Goal: Transaction & Acquisition: Purchase product/service

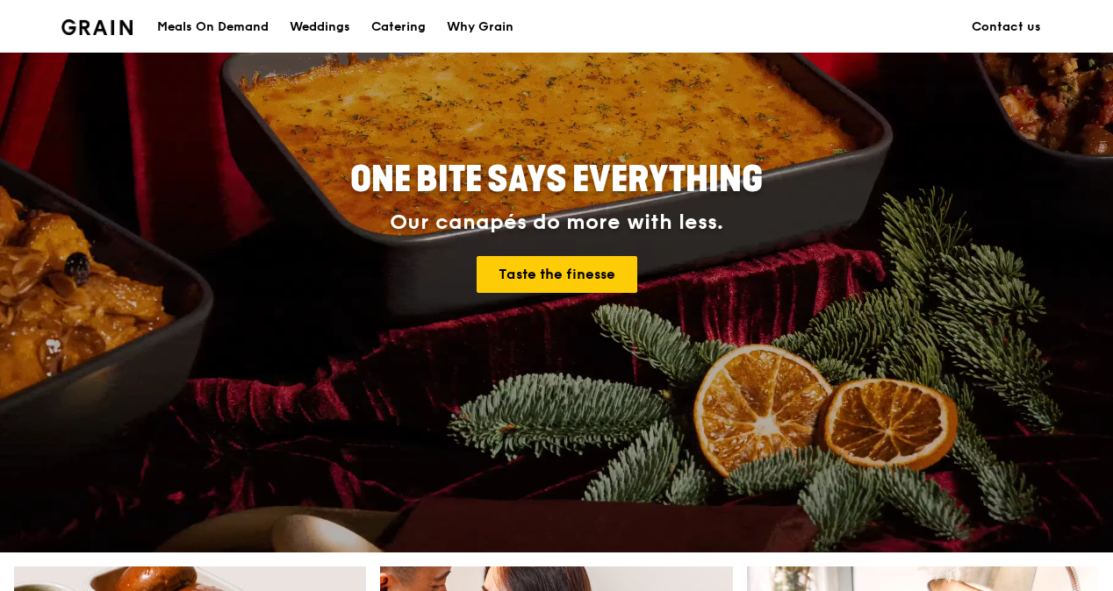
scroll to position [439, 0]
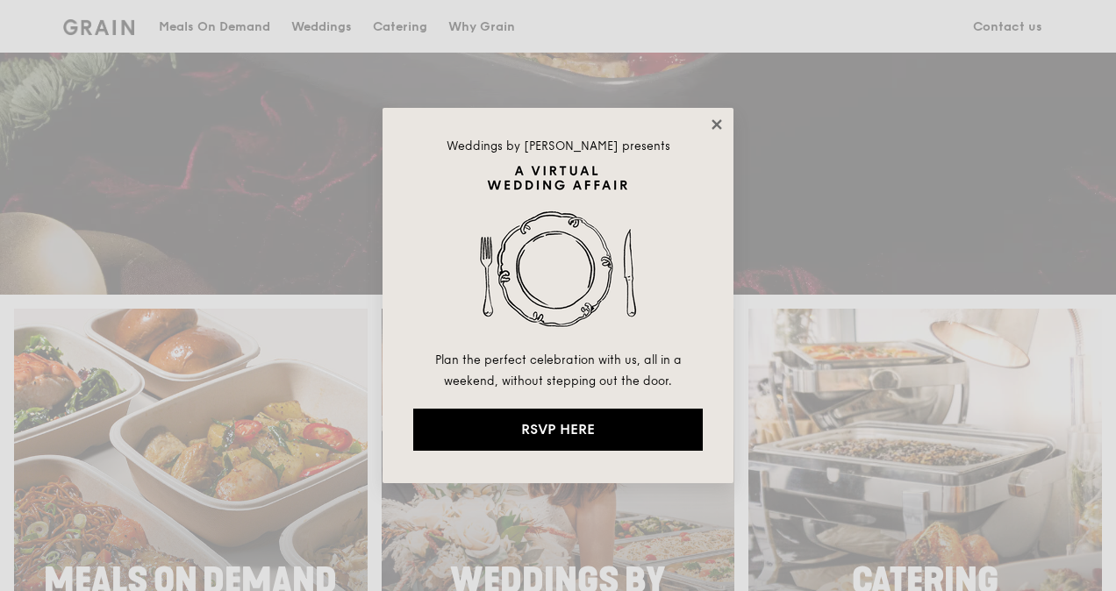
click at [711, 127] on icon at bounding box center [717, 125] width 16 height 16
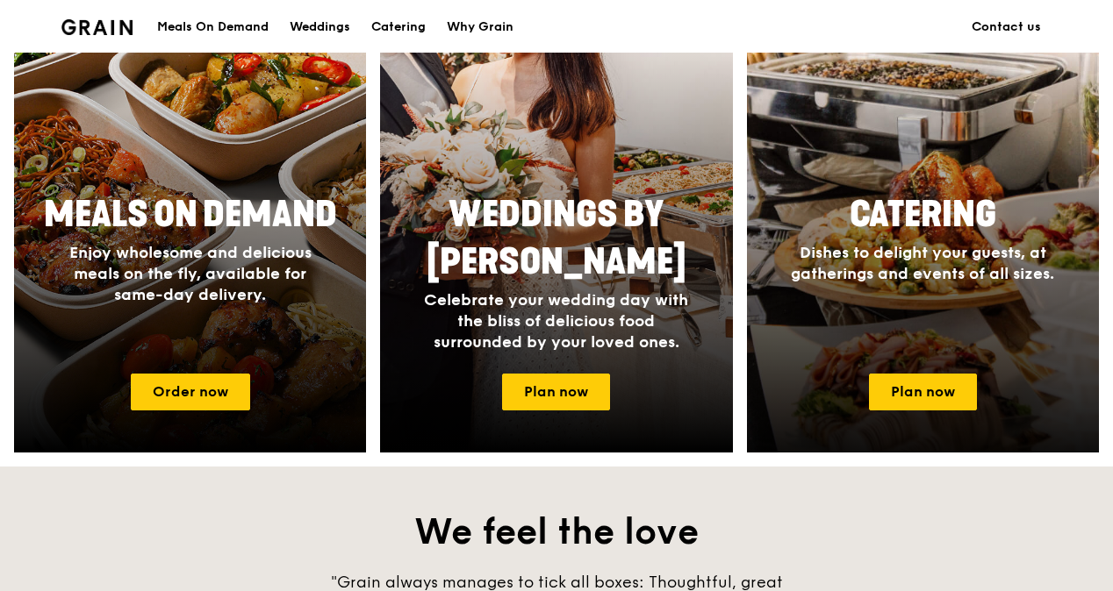
scroll to position [702, 0]
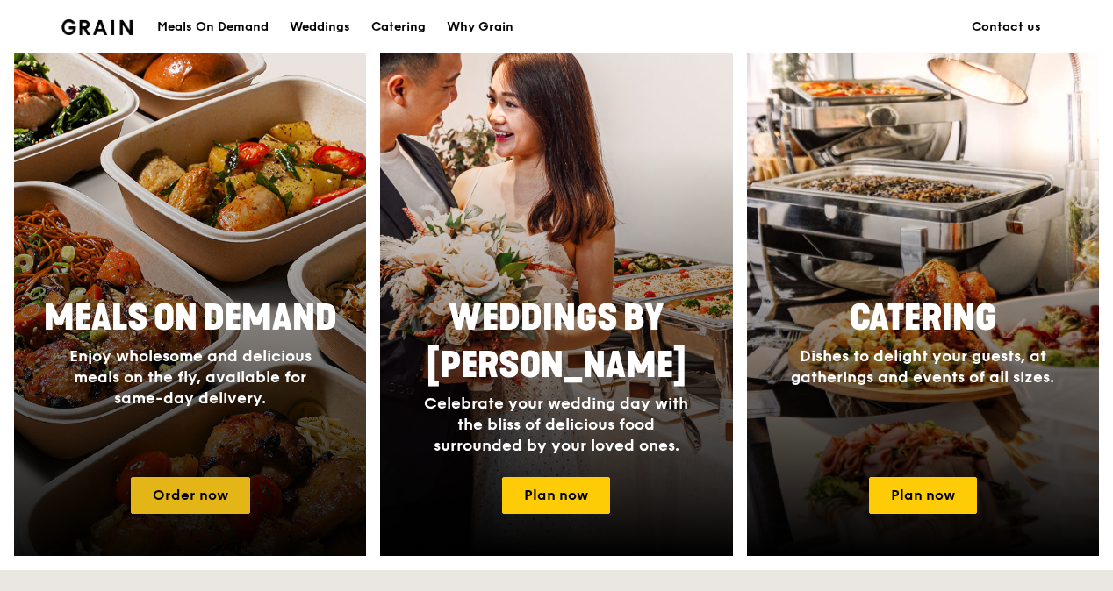
click at [186, 505] on link "Order now" at bounding box center [190, 495] width 119 height 37
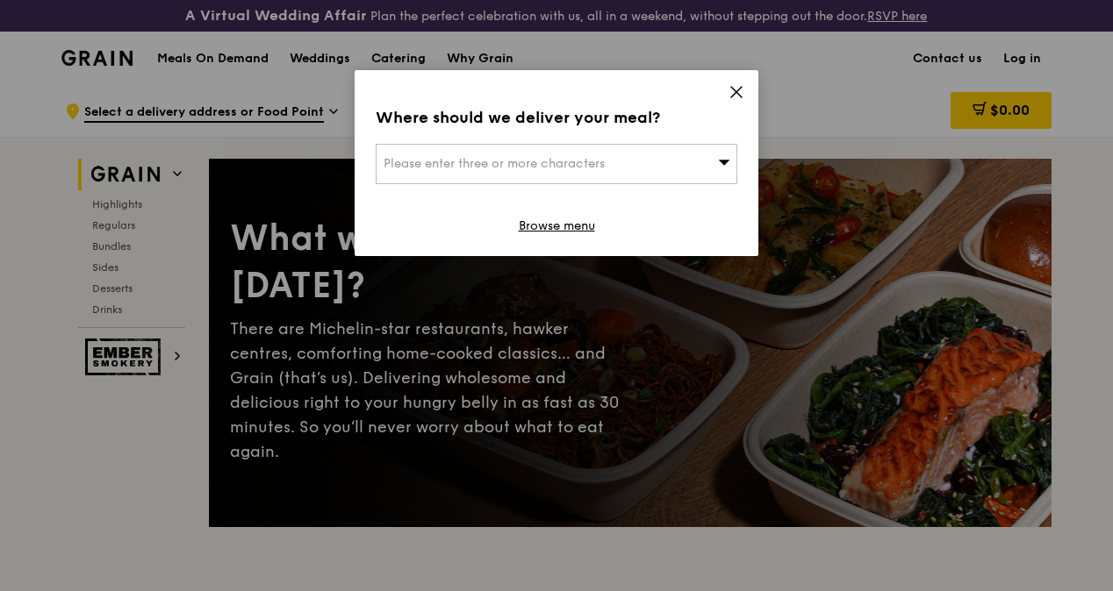
click at [739, 97] on icon at bounding box center [736, 92] width 16 height 16
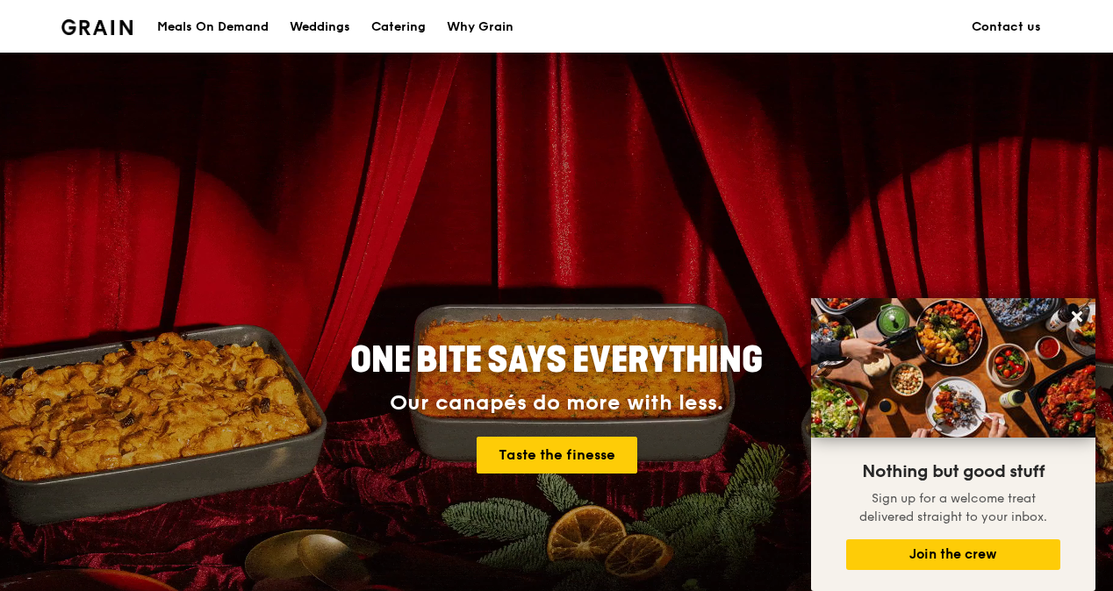
scroll to position [702, 0]
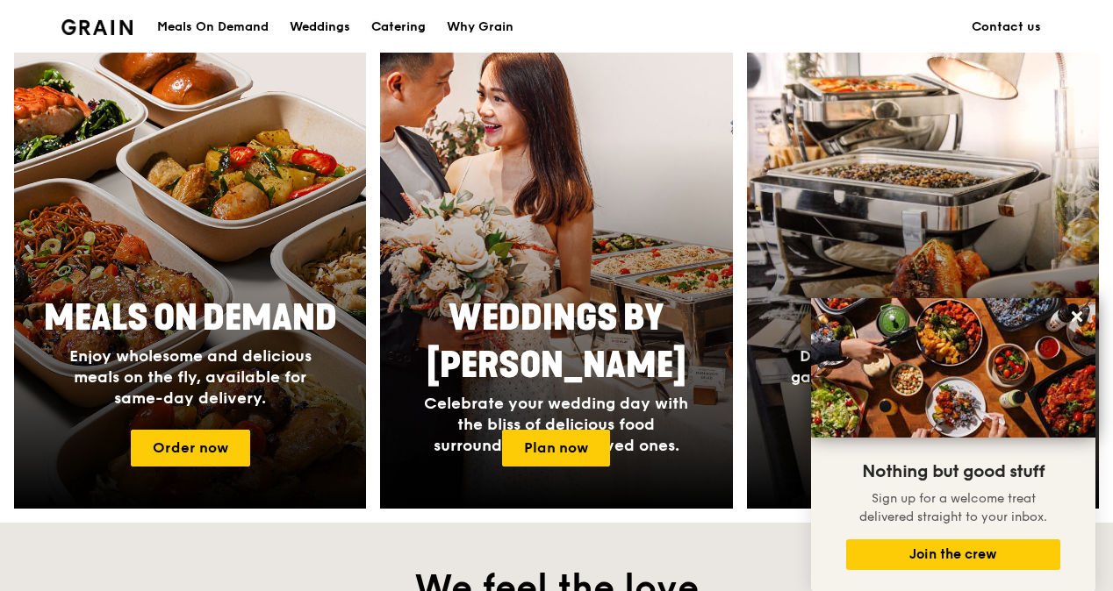
click at [405, 23] on div "Catering" at bounding box center [398, 27] width 54 height 53
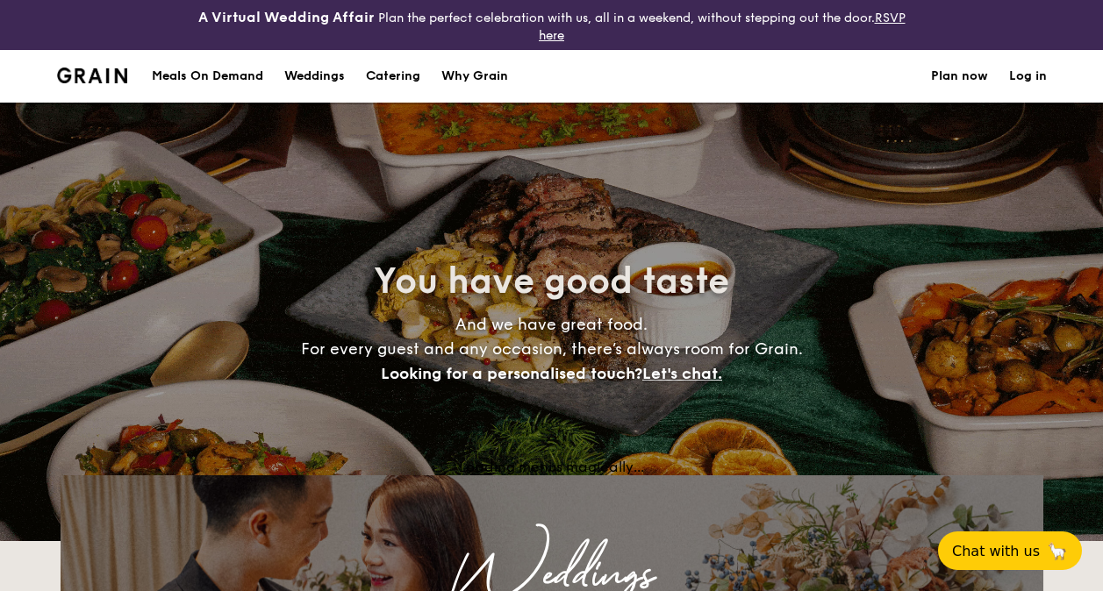
select select
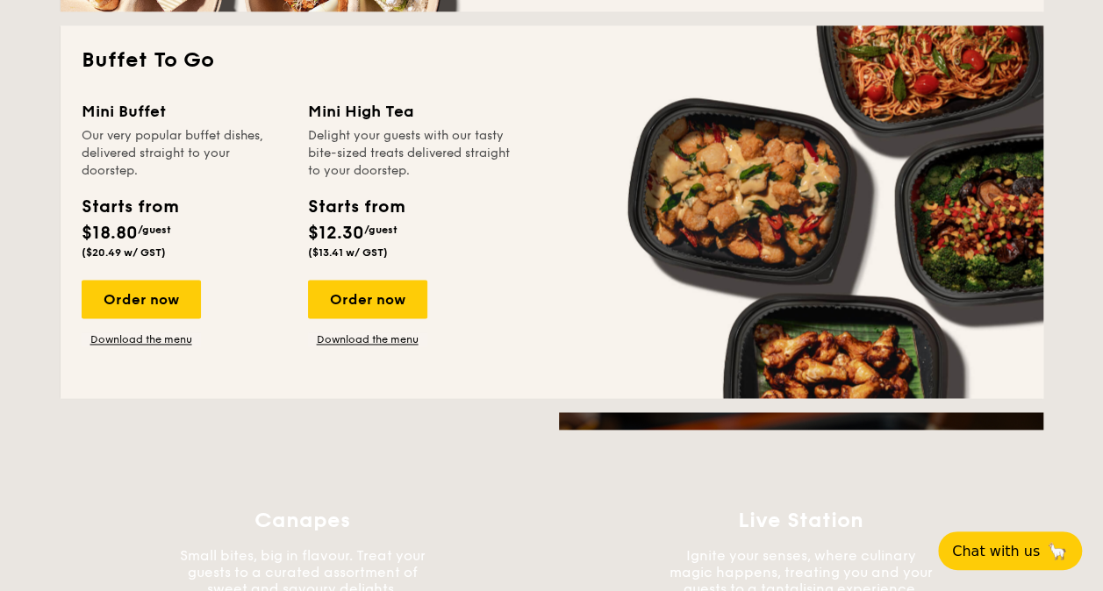
scroll to position [1229, 0]
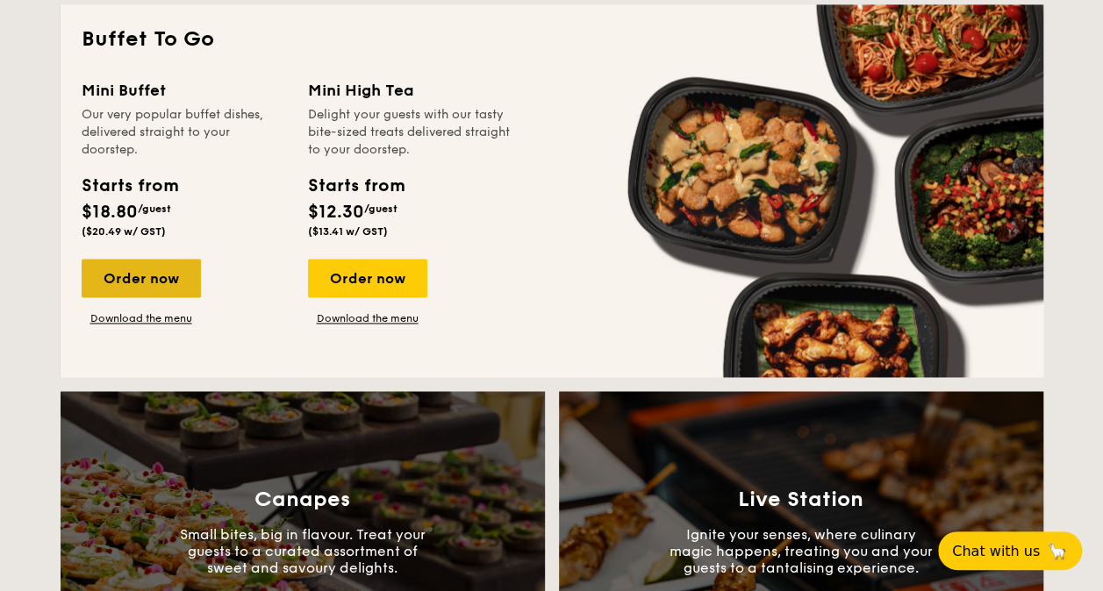
click at [153, 283] on div "Order now" at bounding box center [141, 278] width 119 height 39
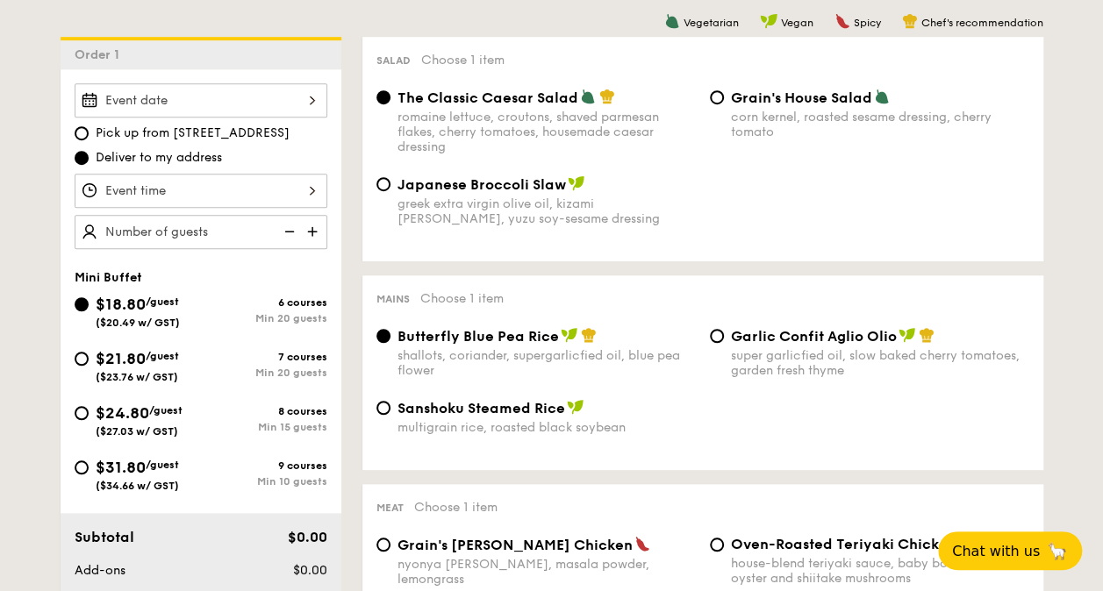
scroll to position [702, 0]
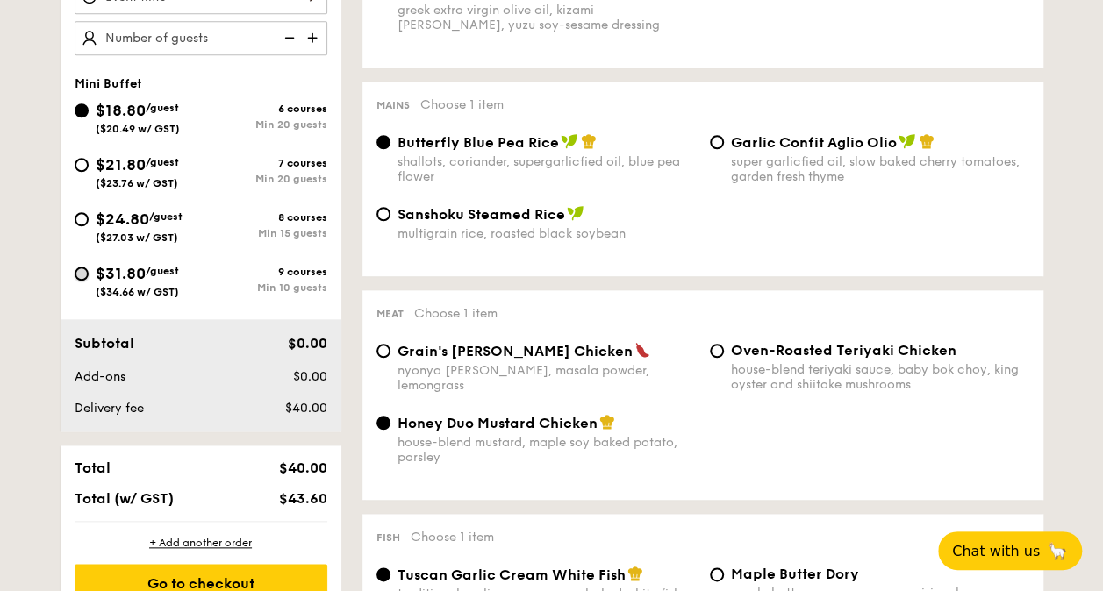
click at [81, 270] on input "$31.80 /guest ($34.66 w/ GST) 9 courses Min 10 guests" at bounding box center [82, 274] width 14 height 14
radio input "true"
radio input "false"
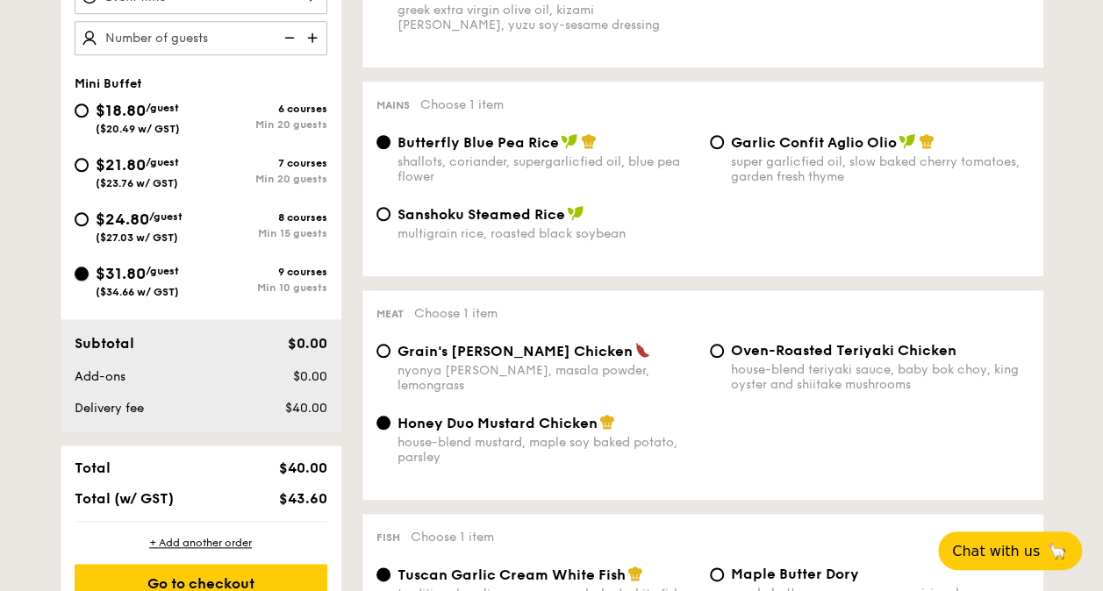
radio input "true"
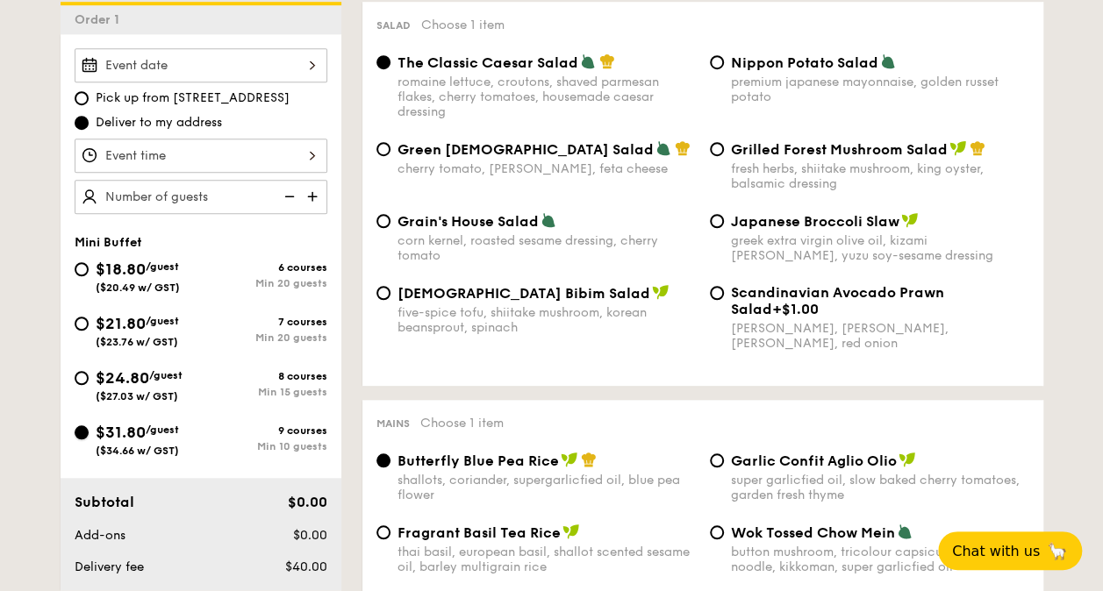
scroll to position [527, 0]
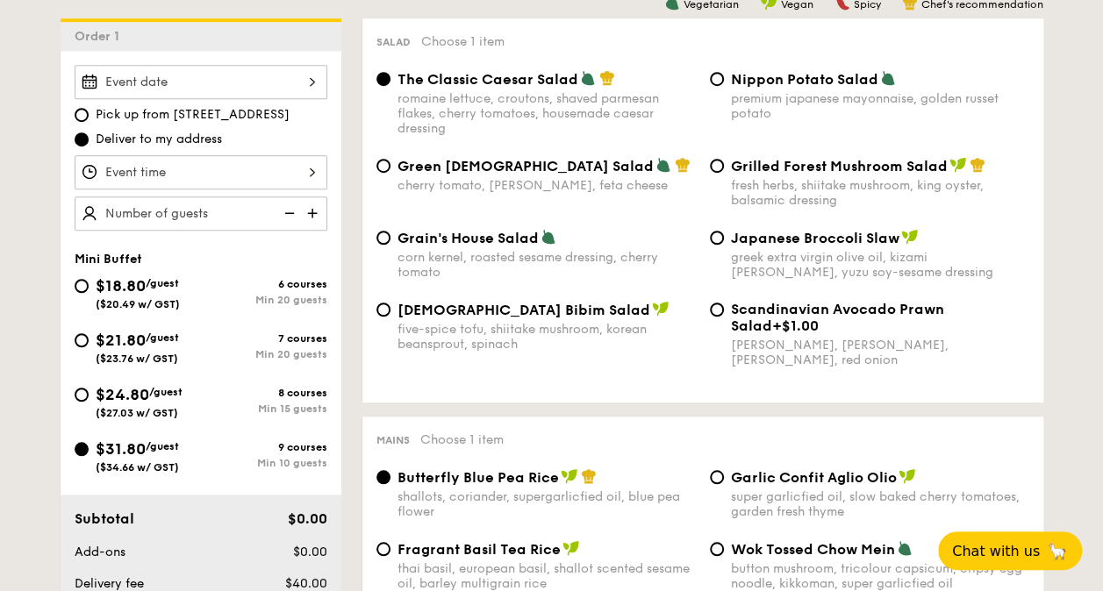
click at [313, 212] on img at bounding box center [314, 213] width 26 height 33
click at [304, 200] on img at bounding box center [314, 213] width 26 height 33
click at [307, 209] on img at bounding box center [314, 213] width 26 height 33
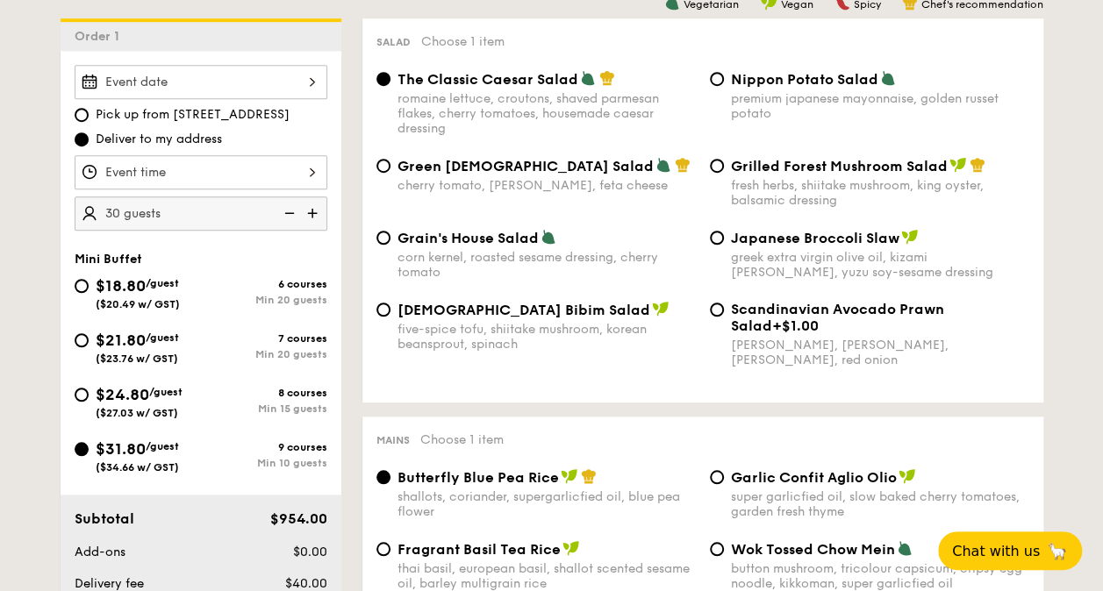
click at [307, 209] on img at bounding box center [314, 213] width 26 height 33
click at [293, 211] on img at bounding box center [288, 213] width 26 height 33
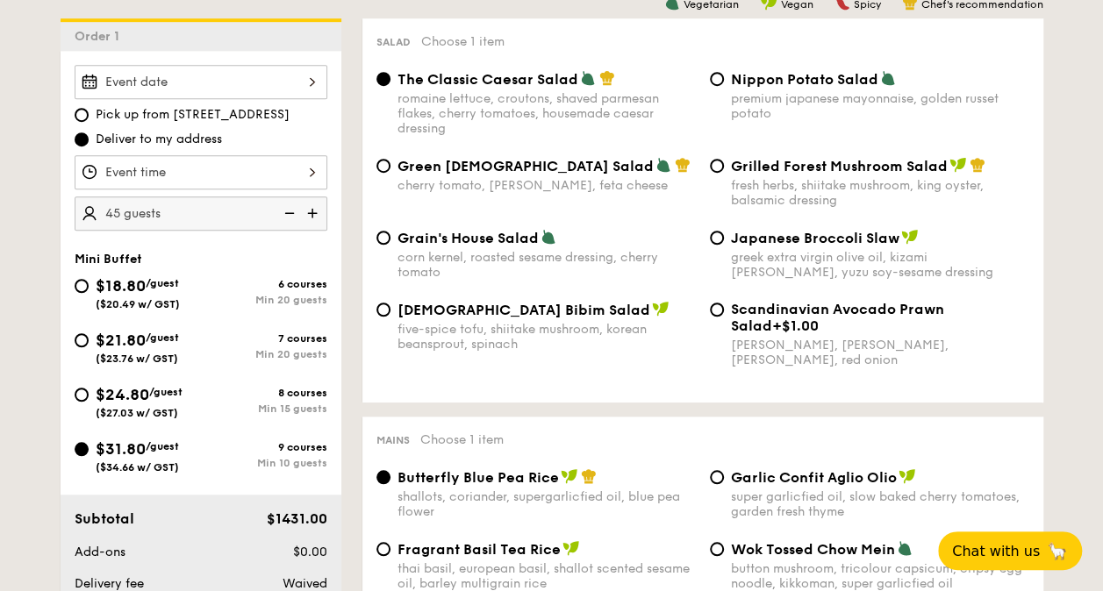
click at [293, 211] on img at bounding box center [288, 213] width 26 height 33
type input "25 guests"
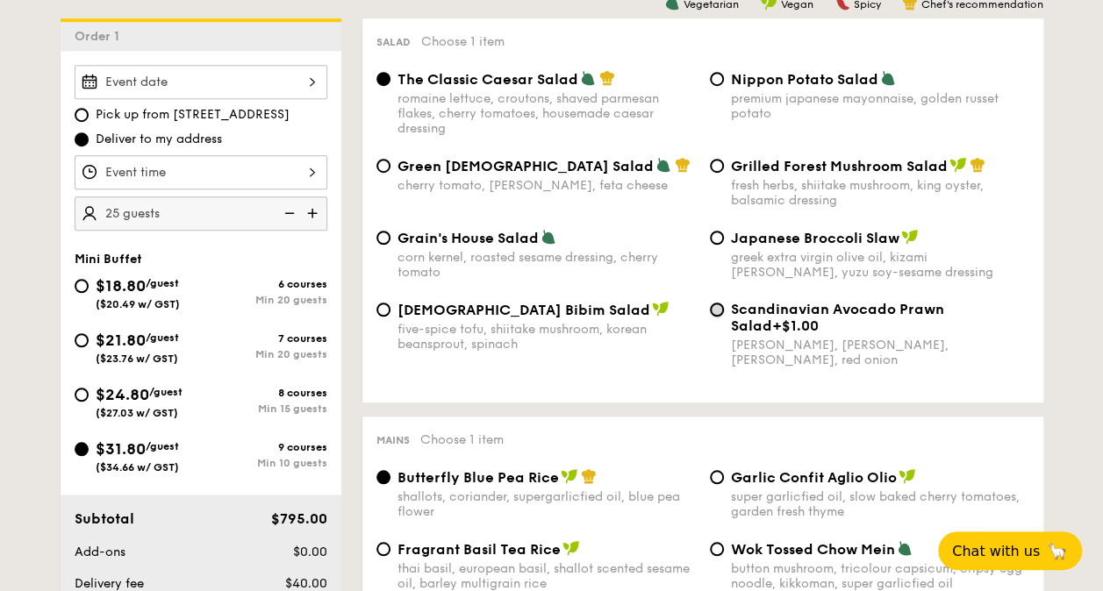
click at [713, 312] on input "Scandinavian Avocado Prawn Salad +$1.00 virgin [PERSON_NAME] dressing, dijon mu…" at bounding box center [717, 310] width 14 height 14
radio input "true"
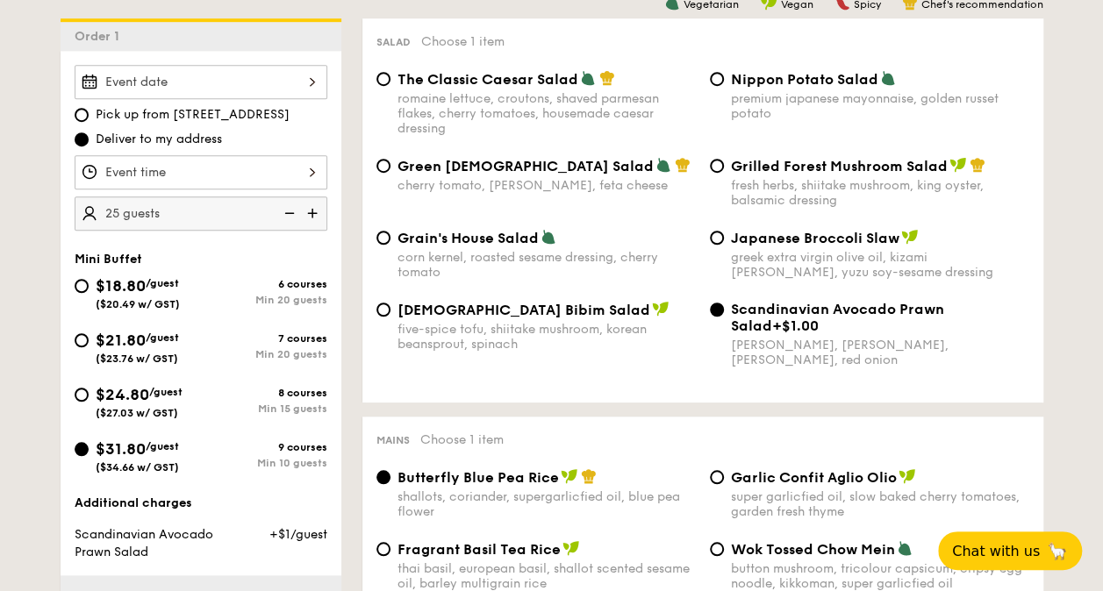
click at [290, 211] on img at bounding box center [288, 213] width 26 height 33
click at [307, 210] on img at bounding box center [314, 213] width 26 height 33
type input "25 guests"
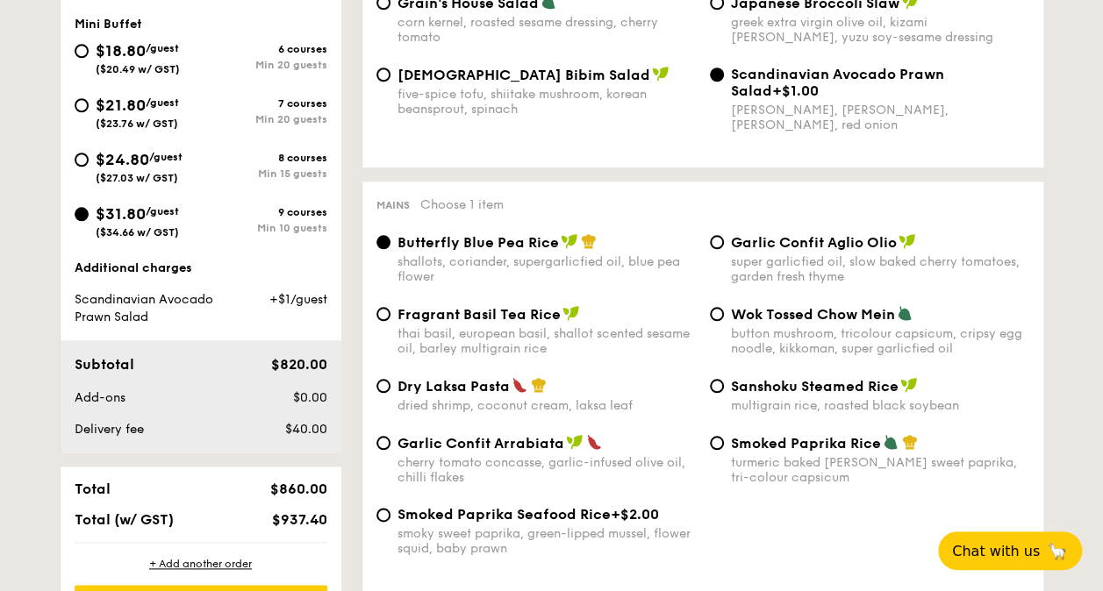
scroll to position [790, 0]
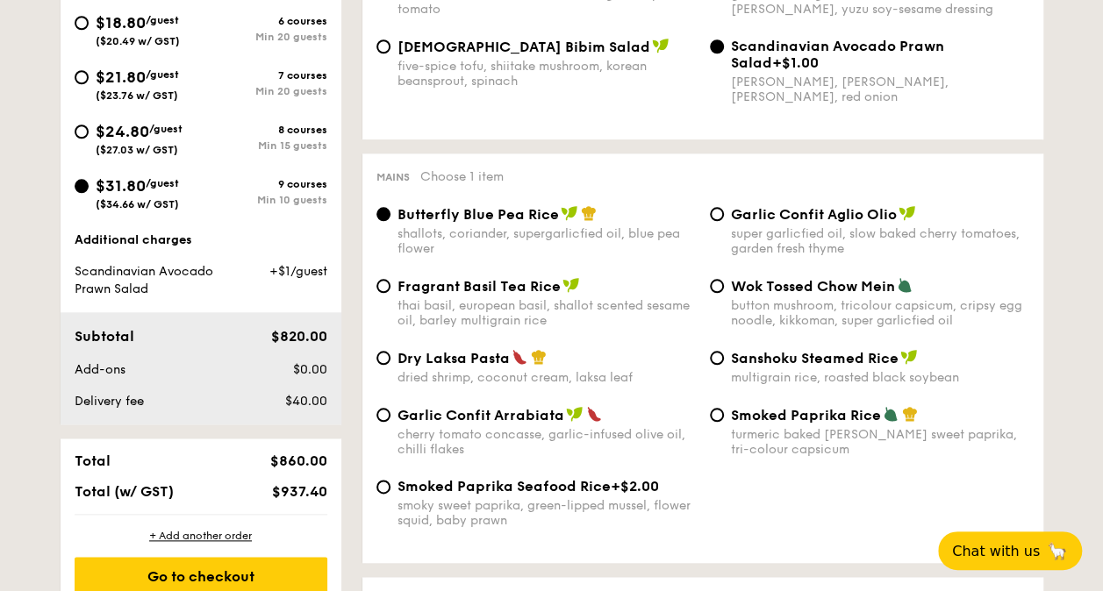
click at [724, 218] on div "Garlic Confit Aglio Olio super garlicfied oil, slow baked cherry tomatoes, gard…" at bounding box center [869, 230] width 333 height 51
drag, startPoint x: 384, startPoint y: 364, endPoint x: 435, endPoint y: 383, distance: 54.1
click at [384, 364] on input "Dry Laksa Pasta dried shrimp, coconut cream, laksa leaf" at bounding box center [383, 358] width 14 height 14
radio input "true"
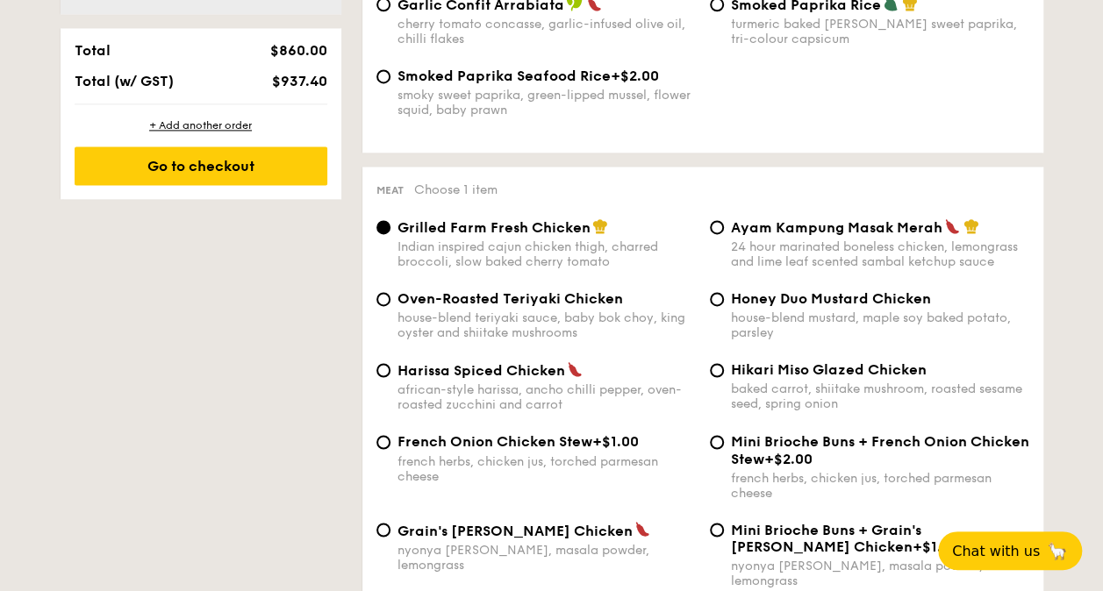
scroll to position [1229, 0]
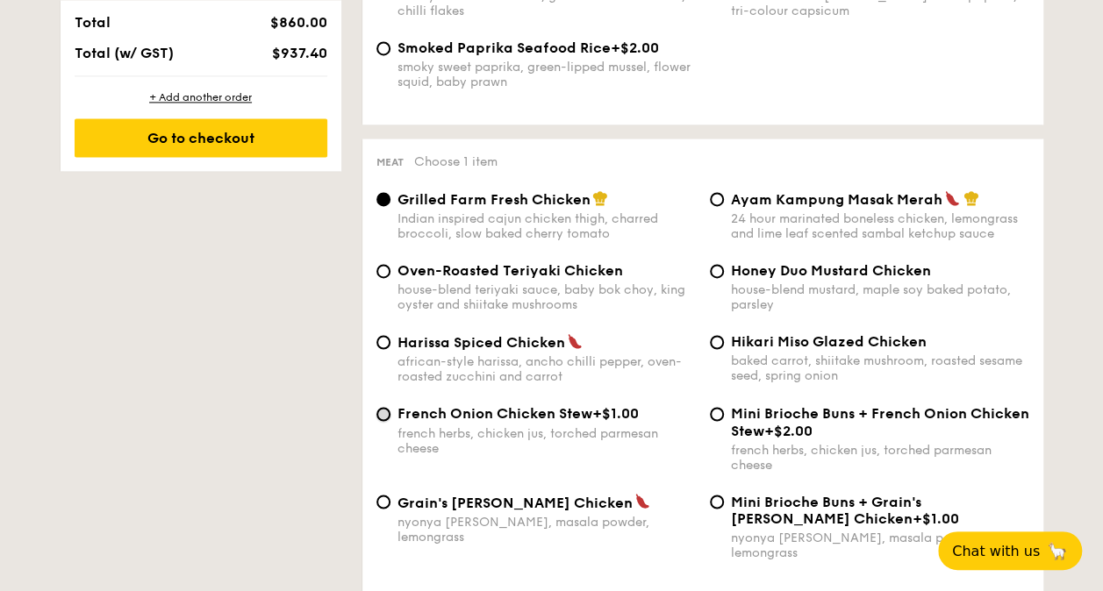
click at [381, 419] on input "French Onion Chicken Stew +$1.00 french herbs, chicken jus, torched parmesan ch…" at bounding box center [383, 414] width 14 height 14
radio input "true"
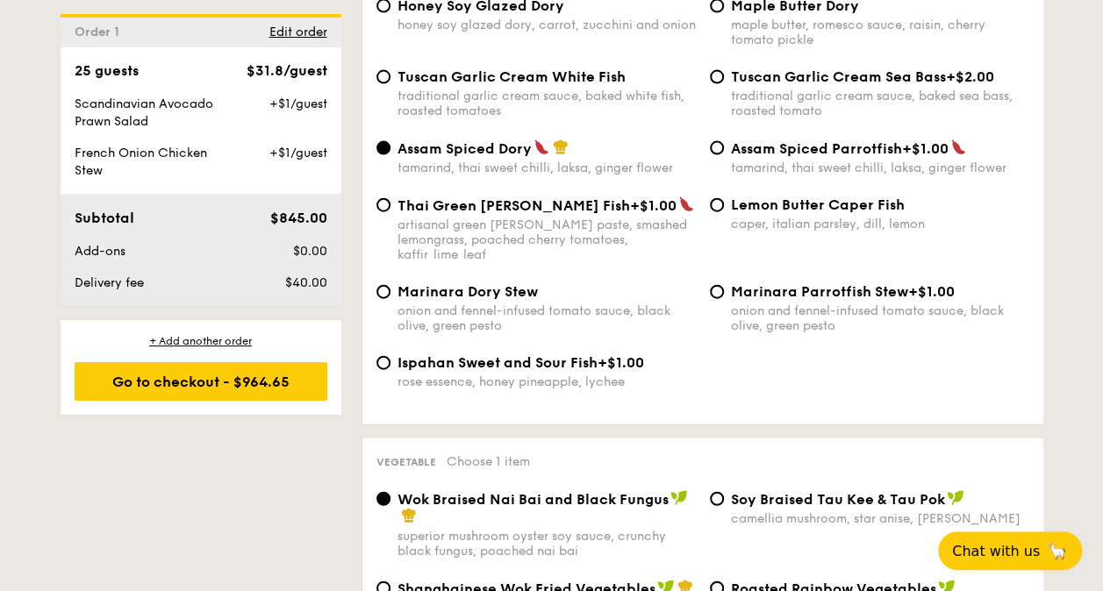
scroll to position [1804, 0]
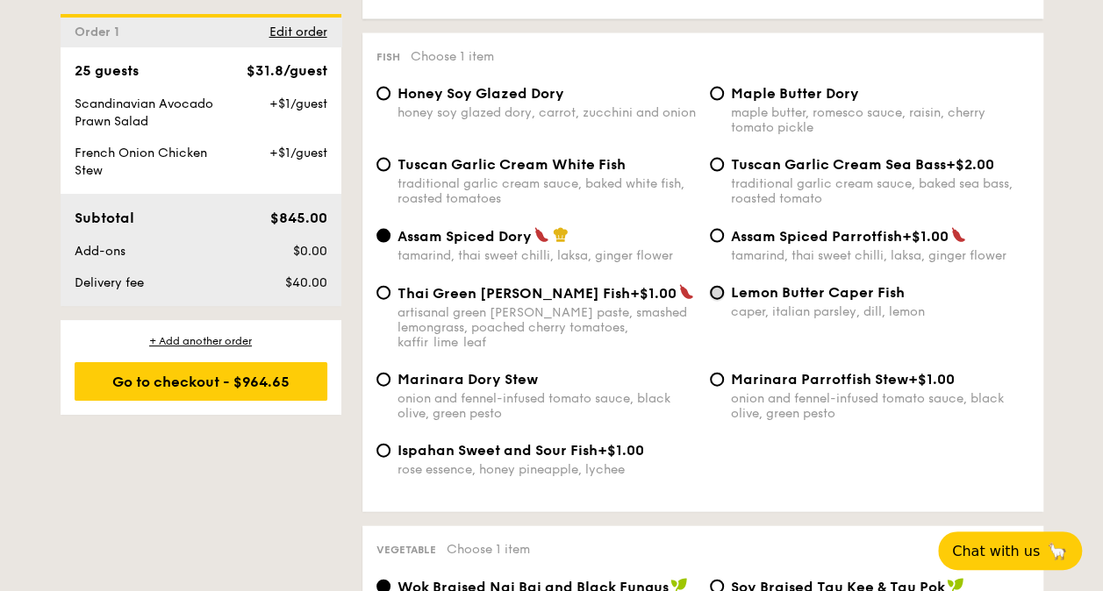
click at [718, 286] on input "Lemon Butter Caper Fish caper, italian parsley, dill, lemon" at bounding box center [717, 293] width 14 height 14
radio input "true"
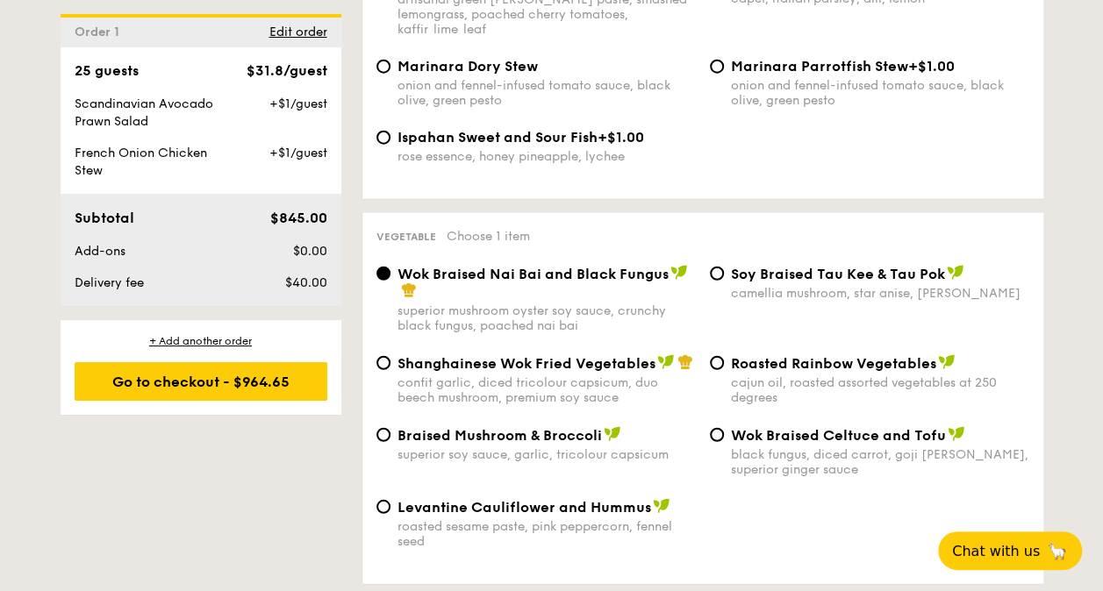
scroll to position [2155, 0]
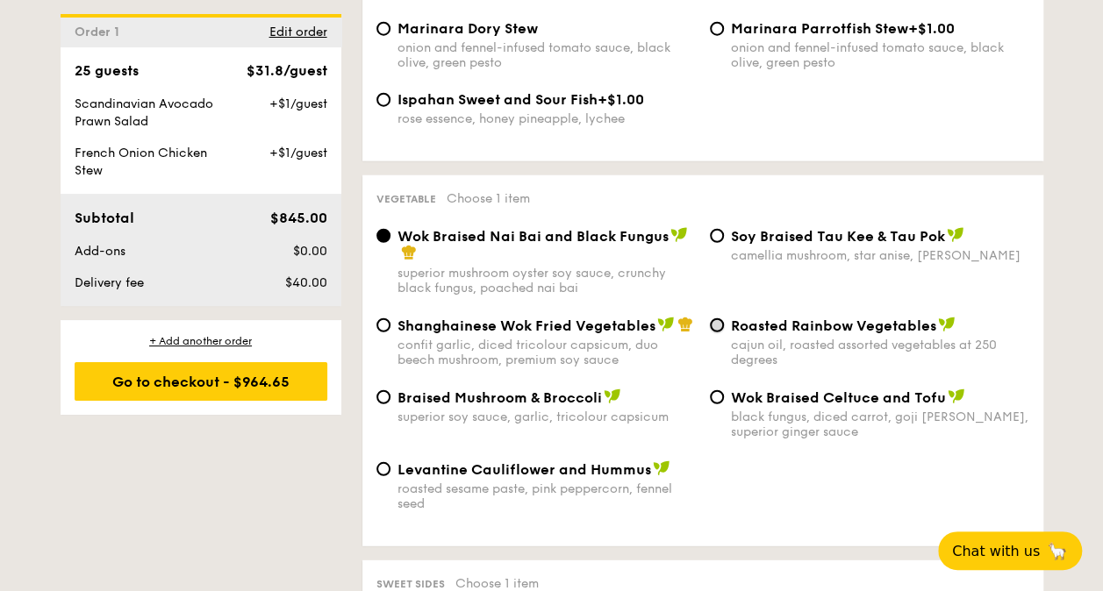
click at [717, 319] on input "Roasted Rainbow Vegetables cajun oil, roasted assorted vegetables at 250 degrees" at bounding box center [717, 326] width 14 height 14
radio input "true"
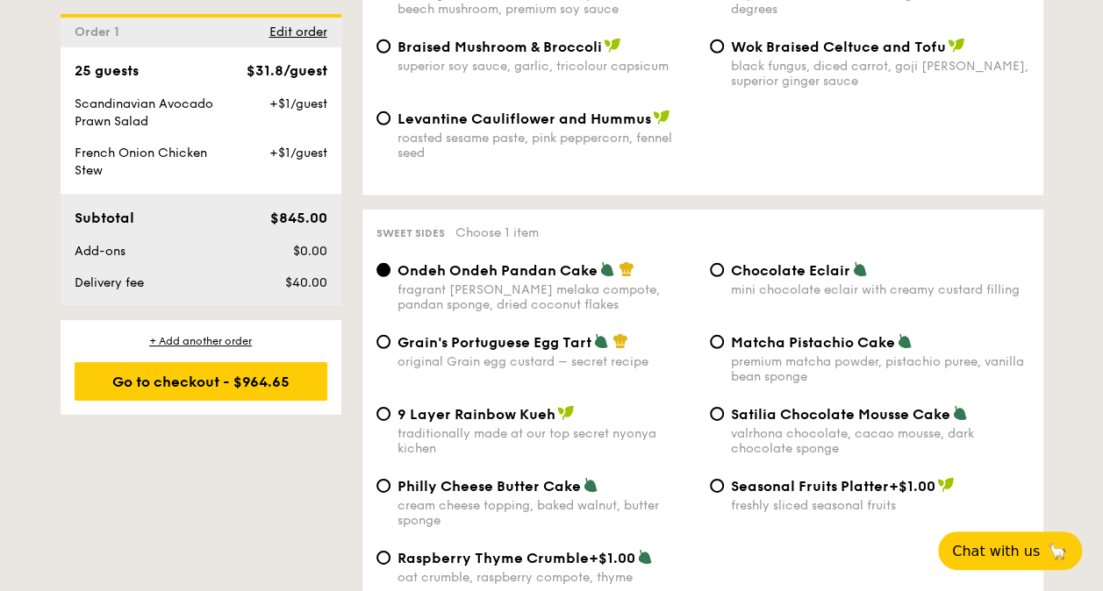
scroll to position [2594, 0]
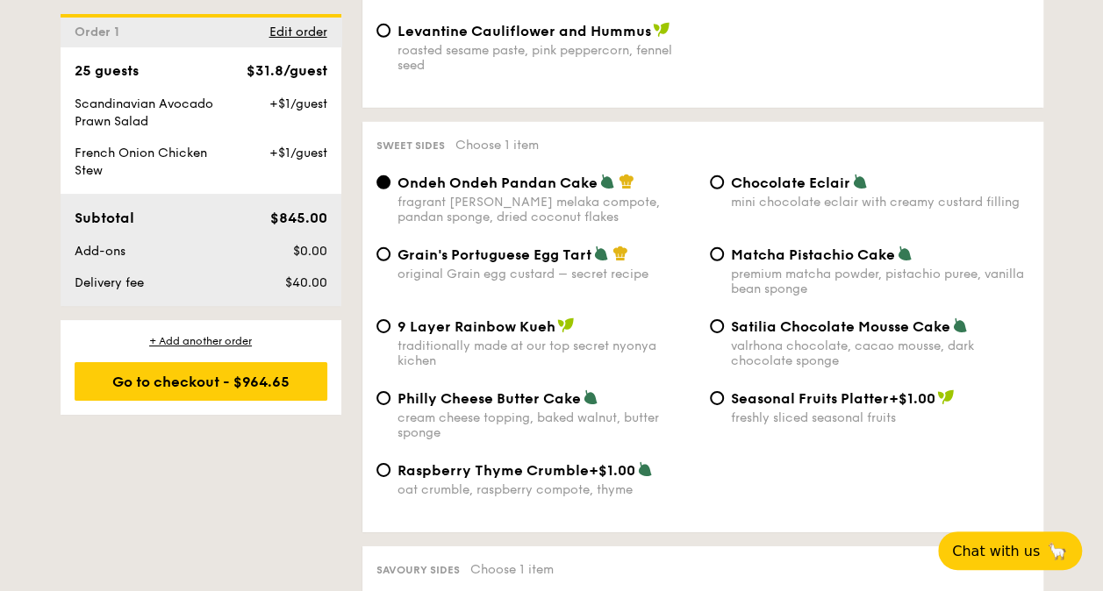
click at [390, 246] on div "Grain's Portuguese Egg Tart original Grain egg custard – secret recipe" at bounding box center [535, 264] width 333 height 36
click at [383, 247] on input "Grain's Portuguese Egg Tart original Grain egg custard – secret recipe" at bounding box center [383, 254] width 14 height 14
radio input "true"
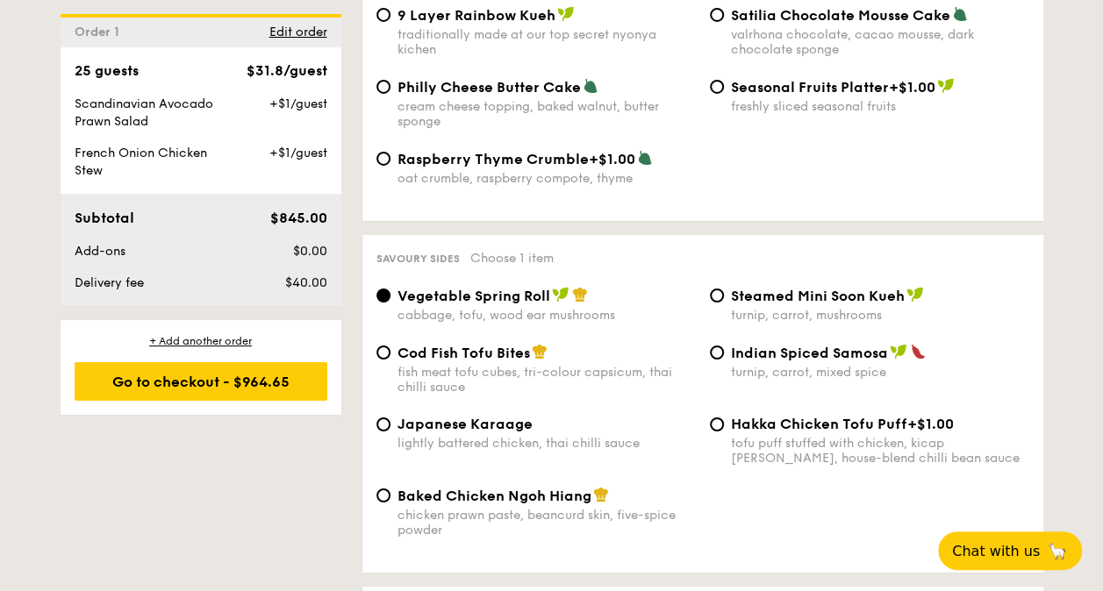
scroll to position [2945, 0]
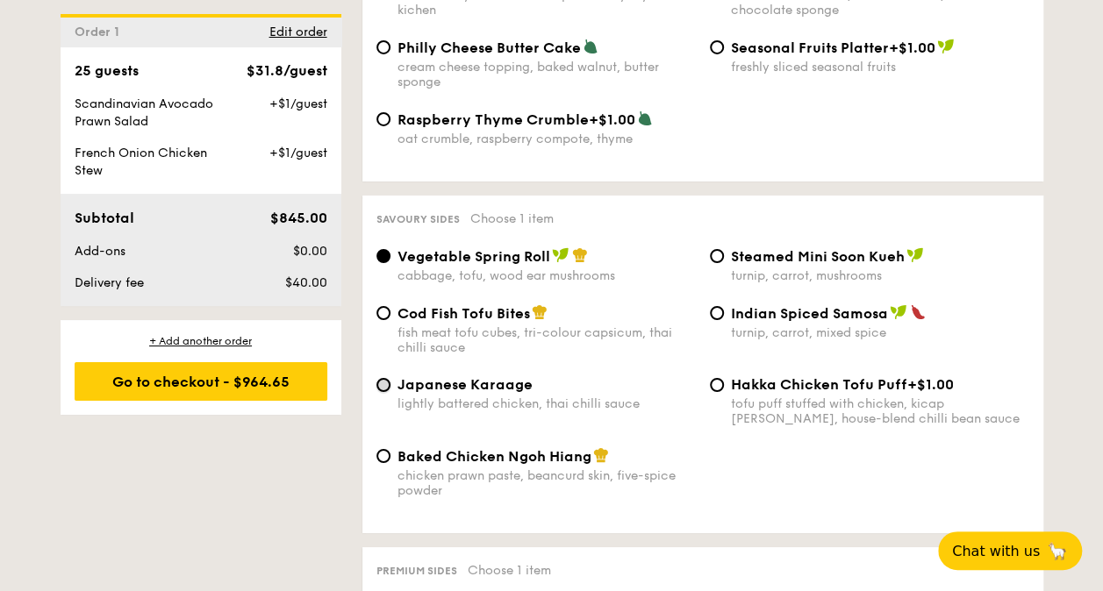
click at [384, 378] on input "Japanese Karaage lightly battered chicken, thai chilli sauce" at bounding box center [383, 385] width 14 height 14
radio input "true"
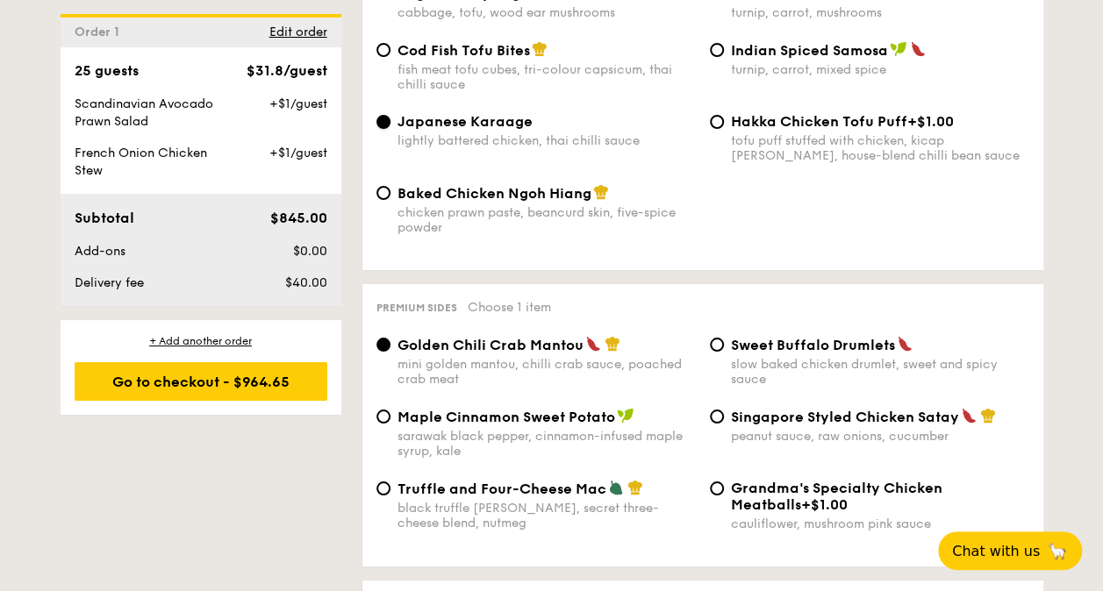
scroll to position [3296, 0]
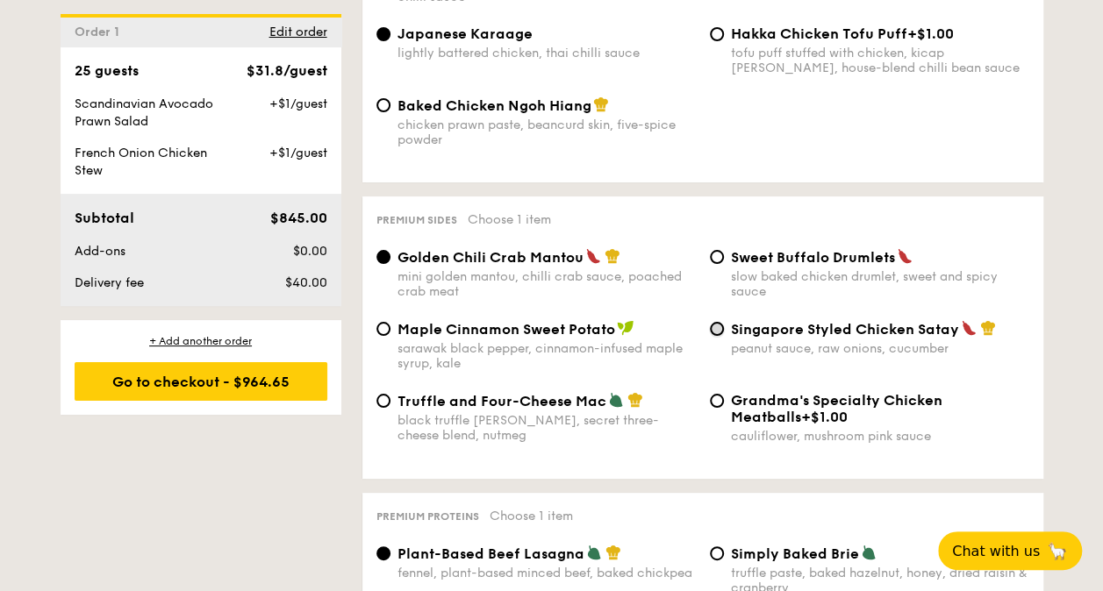
click at [717, 322] on input "Singapore Styled Chicken Satay peanut sauce, raw onions, cucumber" at bounding box center [717, 329] width 14 height 14
radio input "true"
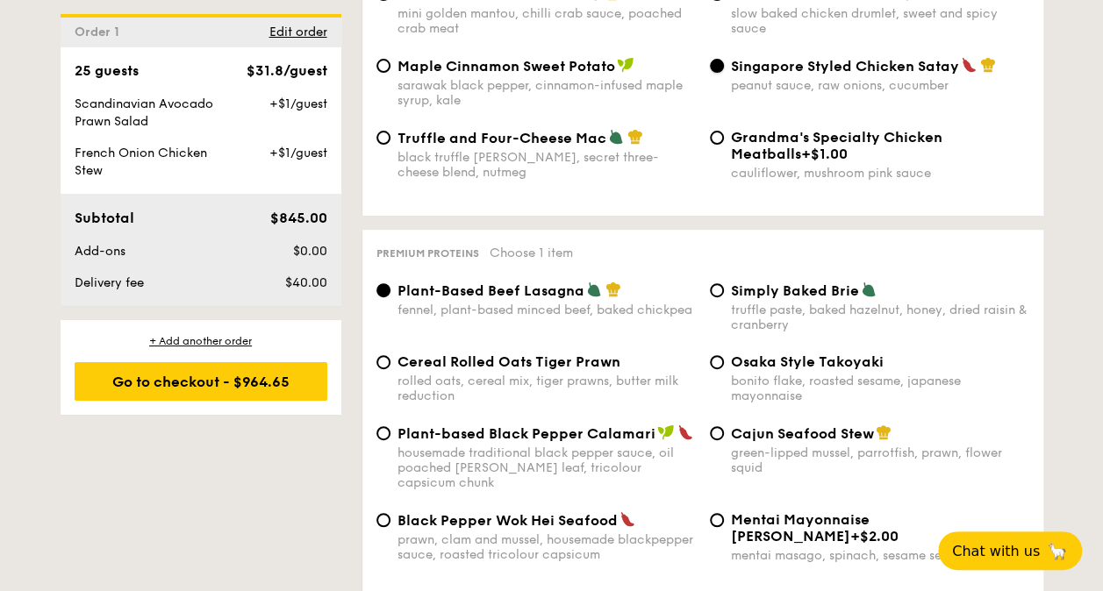
scroll to position [3647, 0]
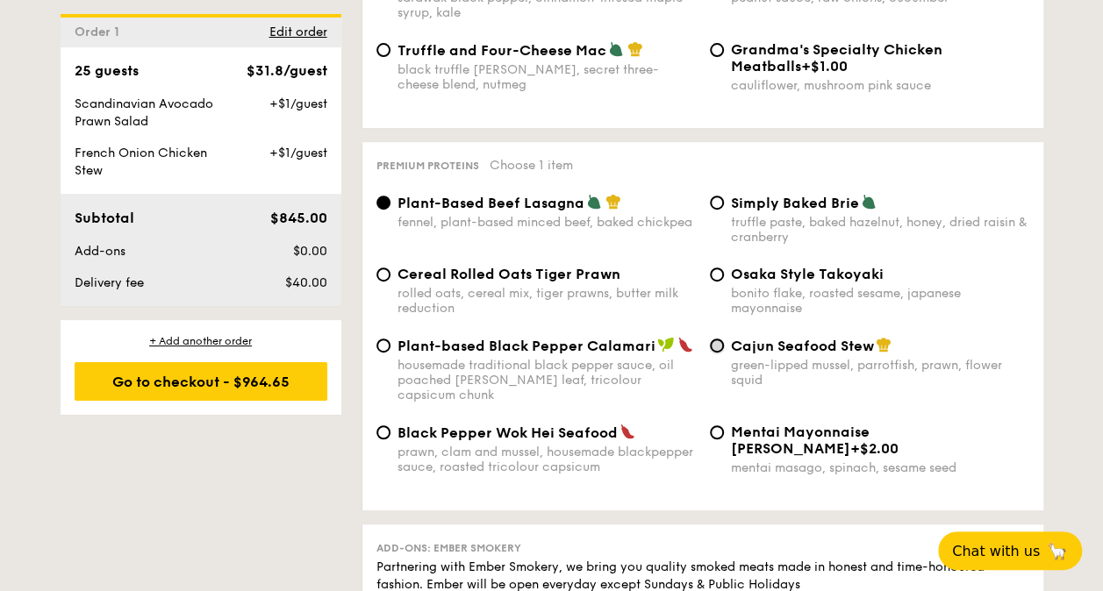
click at [715, 339] on input "Cajun Seafood Stew green-lipped mussel, parrotfish, prawn, flower squid" at bounding box center [717, 346] width 14 height 14
radio input "true"
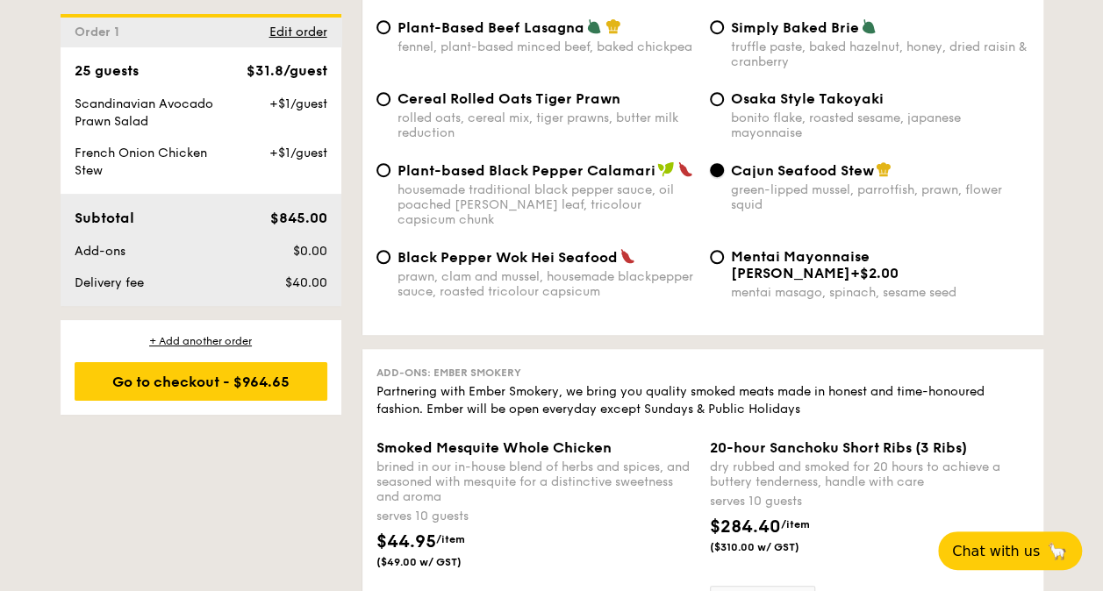
scroll to position [3910, 0]
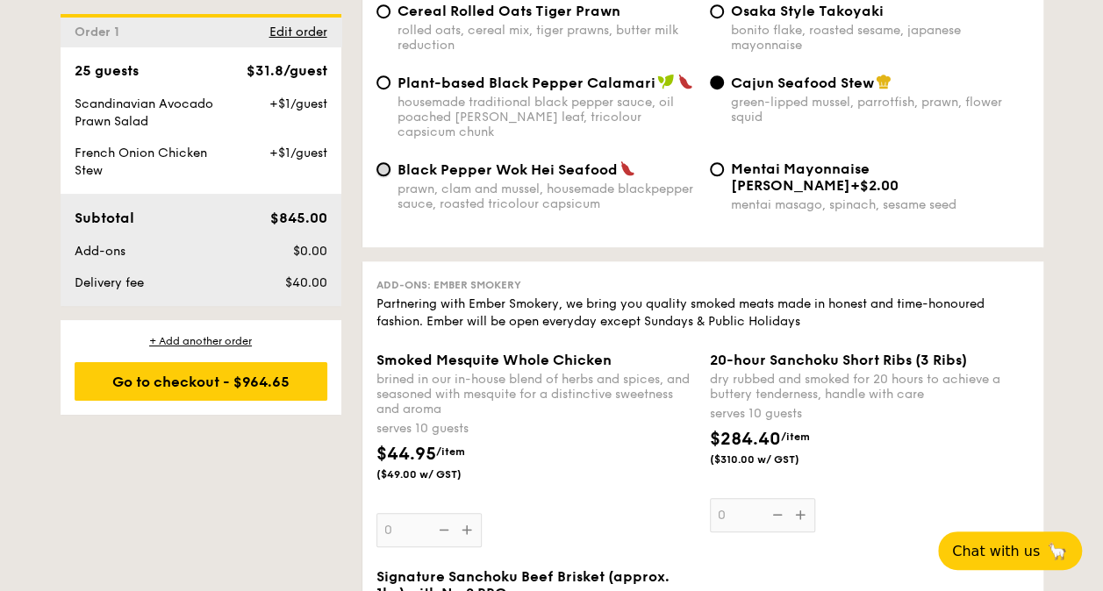
click at [381, 162] on input "Black Pepper Wok Hei Seafood prawn, clam and mussel, housemade blackpepper sauc…" at bounding box center [383, 169] width 14 height 14
radio input "true"
click at [717, 75] on input "Cajun Seafood Stew green-lipped mussel, parrotfish, prawn, flower squid" at bounding box center [717, 82] width 14 height 14
radio input "true"
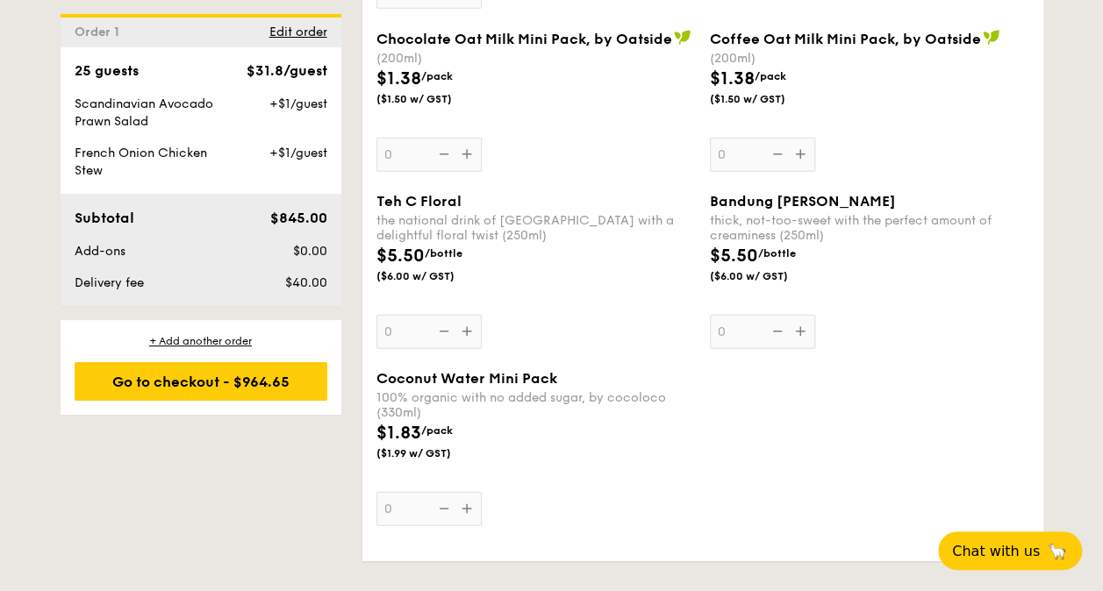
scroll to position [5490, 0]
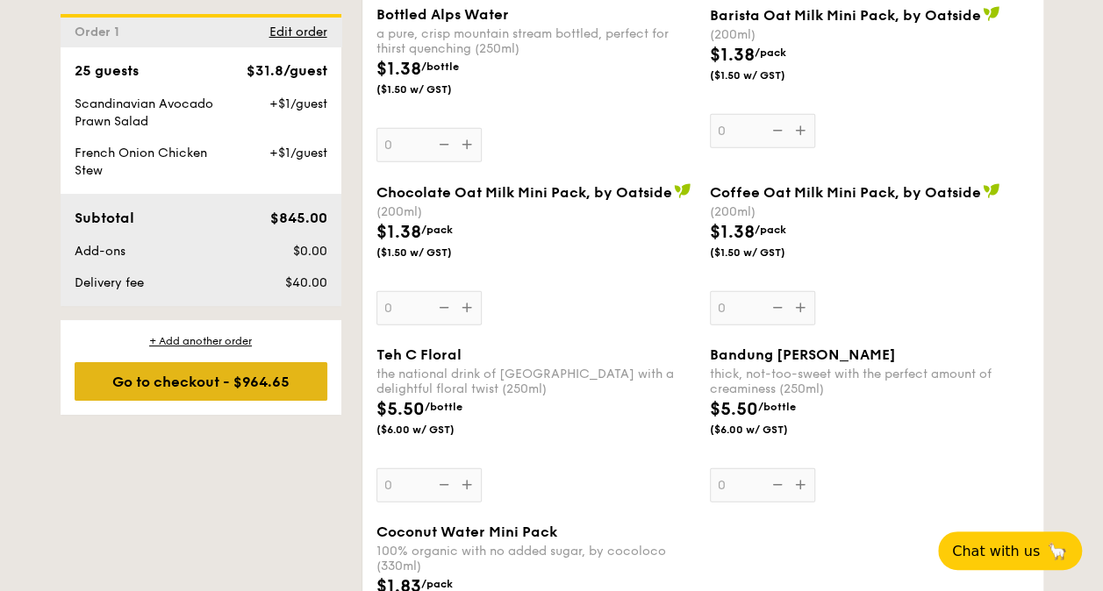
click at [263, 383] on div "Go to checkout - $964.65" at bounding box center [201, 381] width 253 height 39
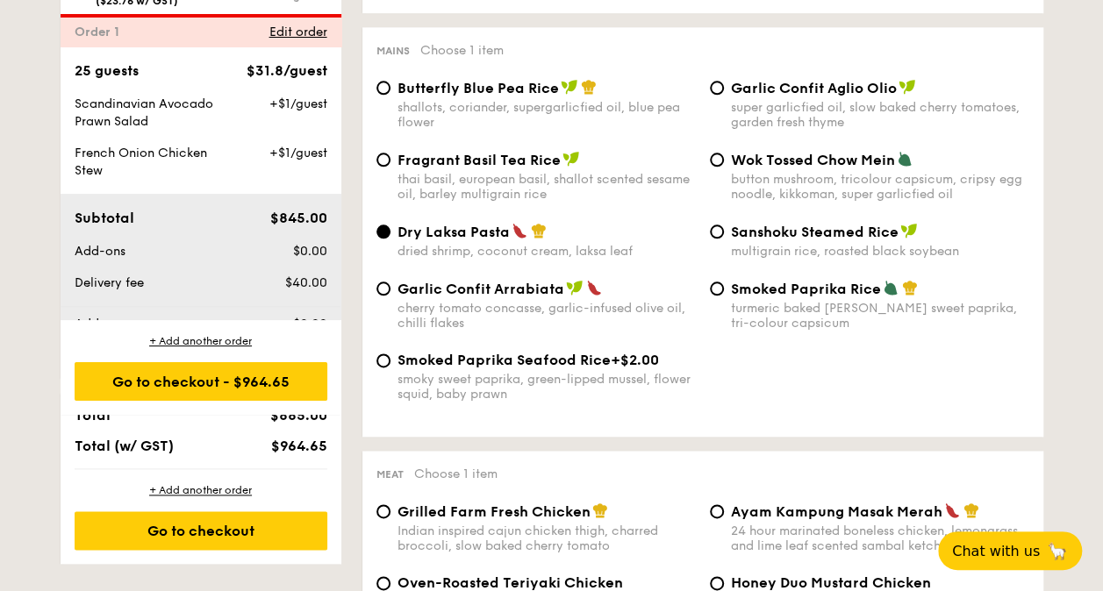
scroll to position [518, 0]
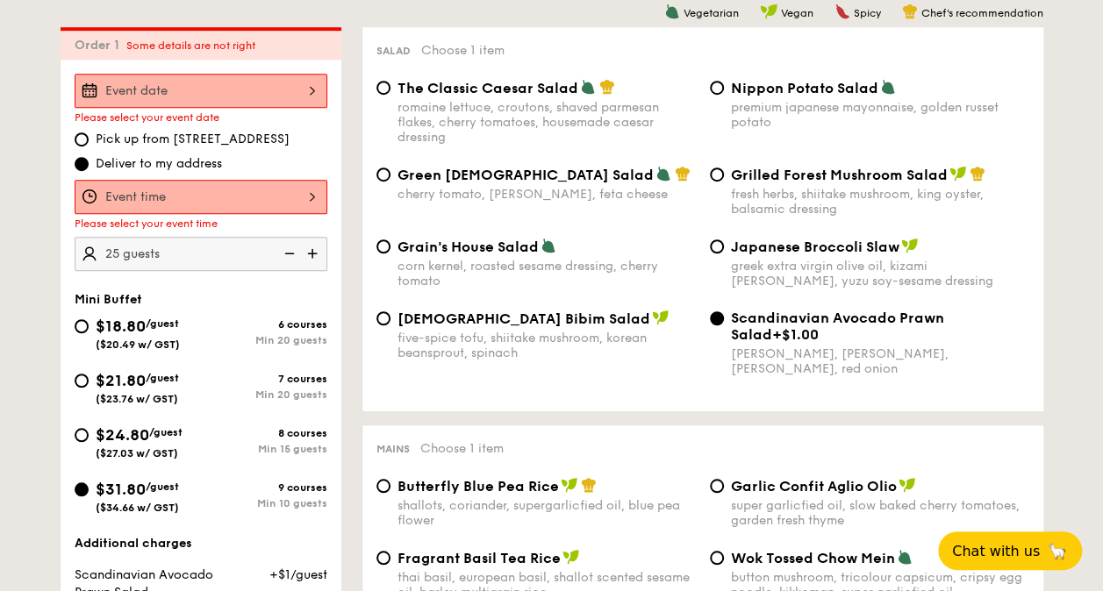
click at [298, 90] on div at bounding box center [201, 91] width 253 height 34
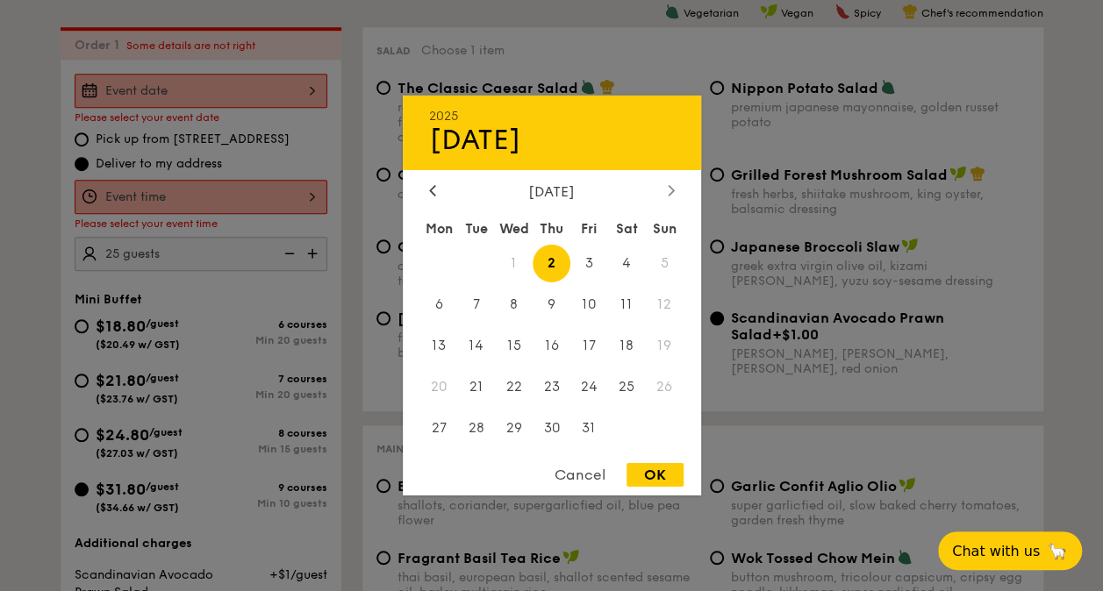
click at [665, 184] on div at bounding box center [671, 191] width 16 height 17
click at [446, 297] on span "3" at bounding box center [439, 305] width 38 height 38
click at [291, 198] on div at bounding box center [551, 295] width 1103 height 591
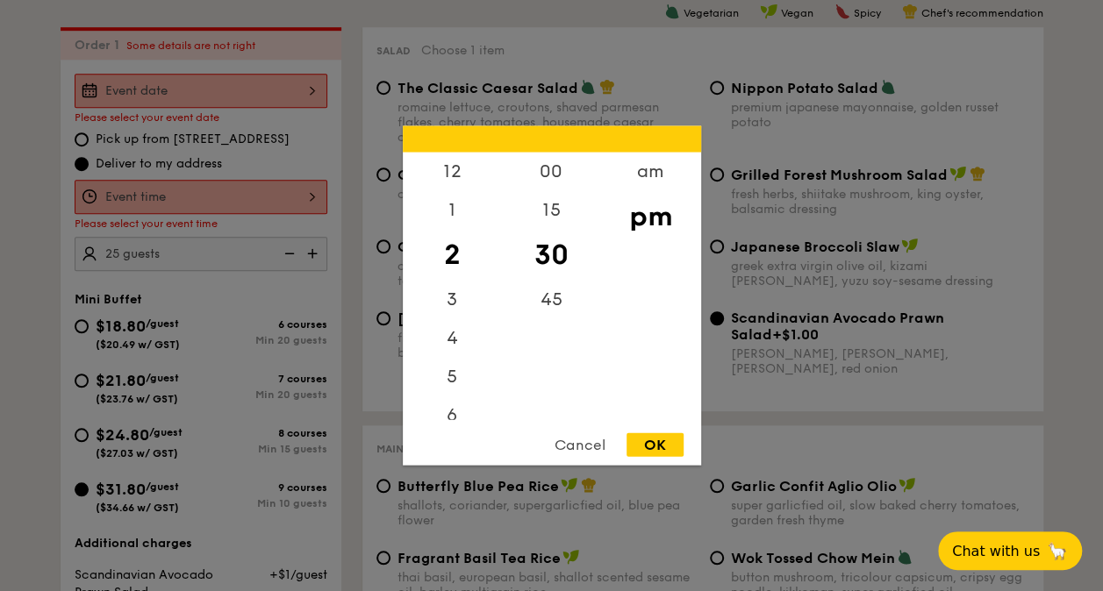
click at [297, 198] on div "12 1 2 3 4 5 6 7 8 9 10 11 00 15 30 45 am pm Cancel OK" at bounding box center [201, 197] width 253 height 34
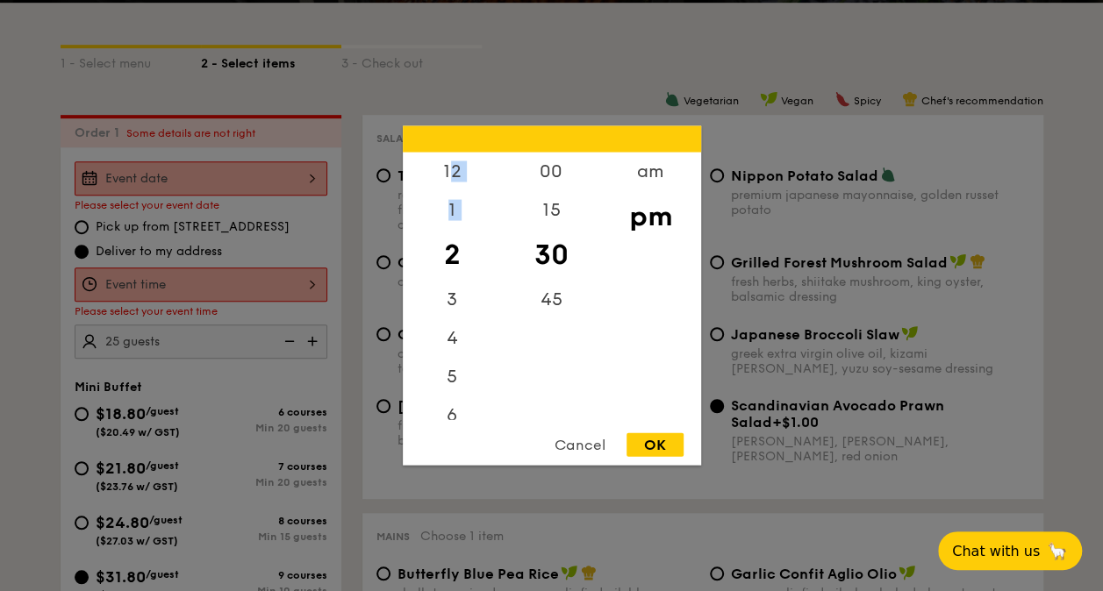
drag, startPoint x: 455, startPoint y: 190, endPoint x: 444, endPoint y: 252, distance: 63.2
click at [444, 252] on div "12 1 2 3 4 5 6 7 8 9 10 11" at bounding box center [452, 287] width 99 height 268
click at [448, 400] on div "11" at bounding box center [452, 402] width 99 height 39
click at [288, 277] on div at bounding box center [551, 295] width 1103 height 591
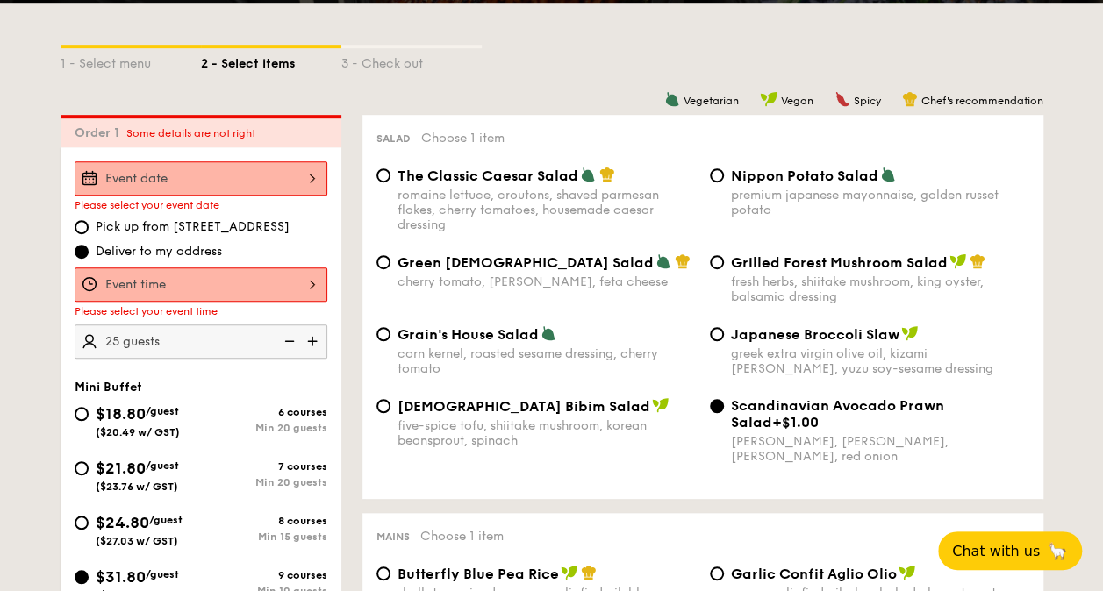
scroll to position [0, 0]
click at [266, 282] on div at bounding box center [201, 285] width 253 height 34
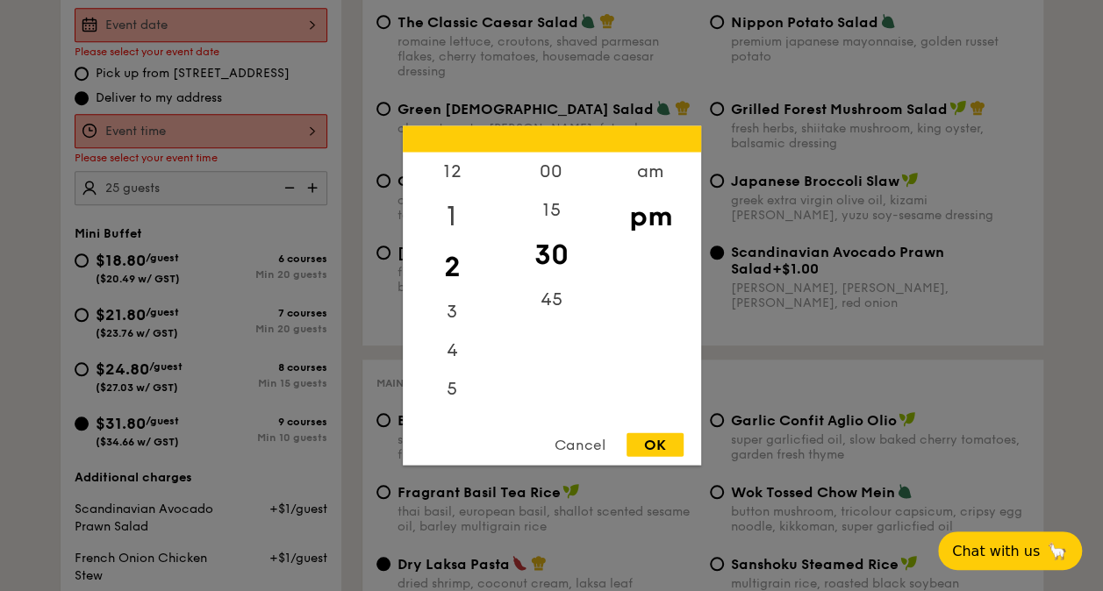
scroll to position [614, 0]
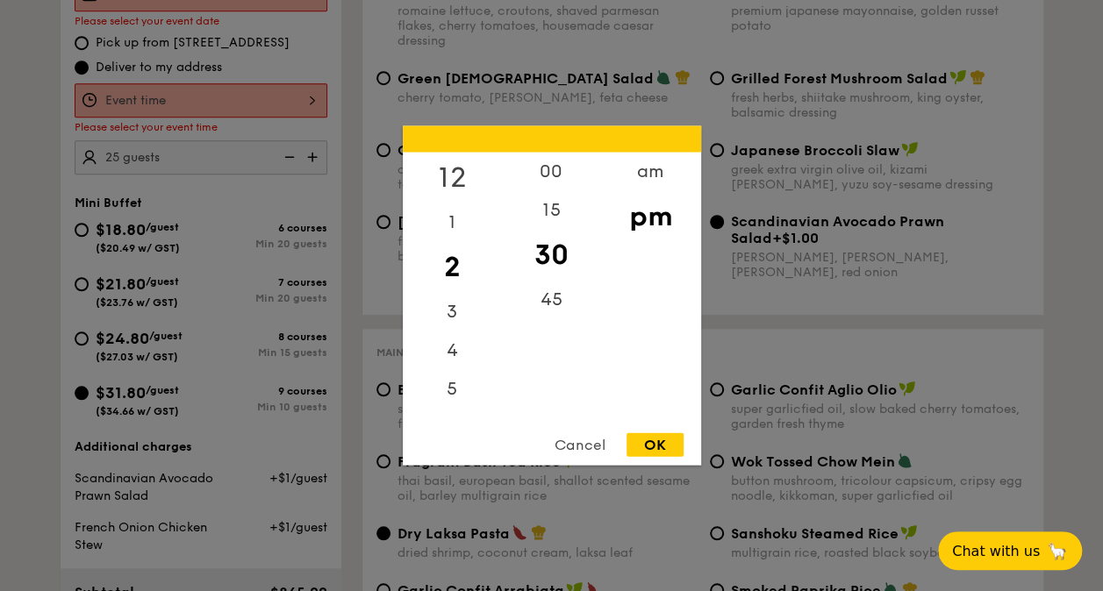
click at [452, 176] on div "12" at bounding box center [452, 178] width 99 height 51
click at [554, 177] on div "00" at bounding box center [551, 178] width 99 height 51
click at [658, 173] on div "am" at bounding box center [650, 178] width 99 height 51
click at [656, 218] on div "pm" at bounding box center [650, 229] width 99 height 51
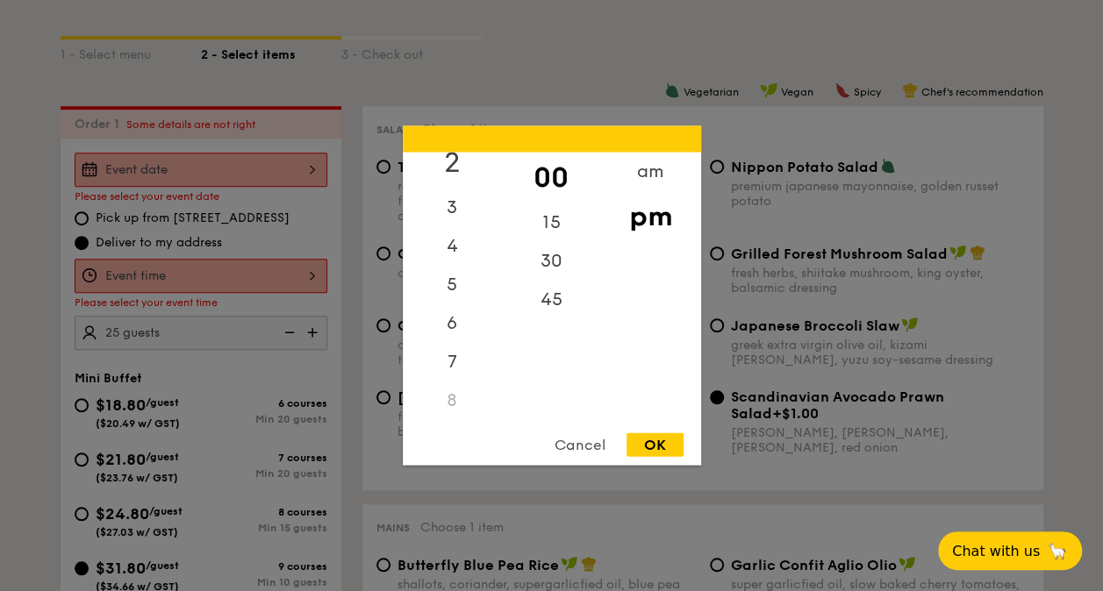
scroll to position [0, 0]
click at [651, 211] on div "pm" at bounding box center [650, 216] width 99 height 51
click at [662, 442] on div "OK" at bounding box center [655, 446] width 57 height 24
type input "12:00PM"
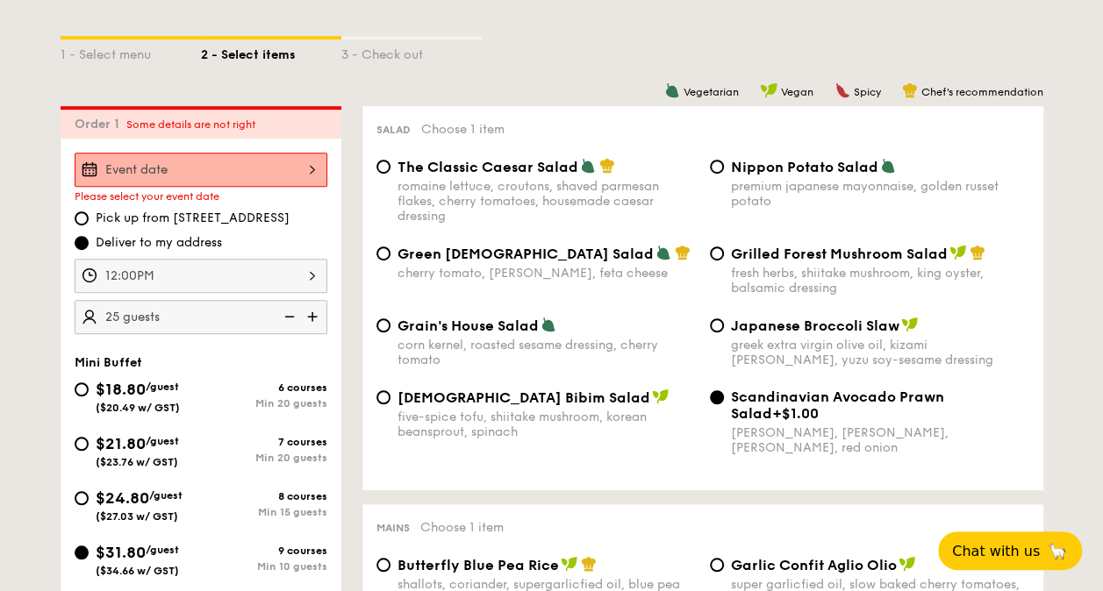
click at [304, 275] on div "12:00PM" at bounding box center [201, 276] width 253 height 34
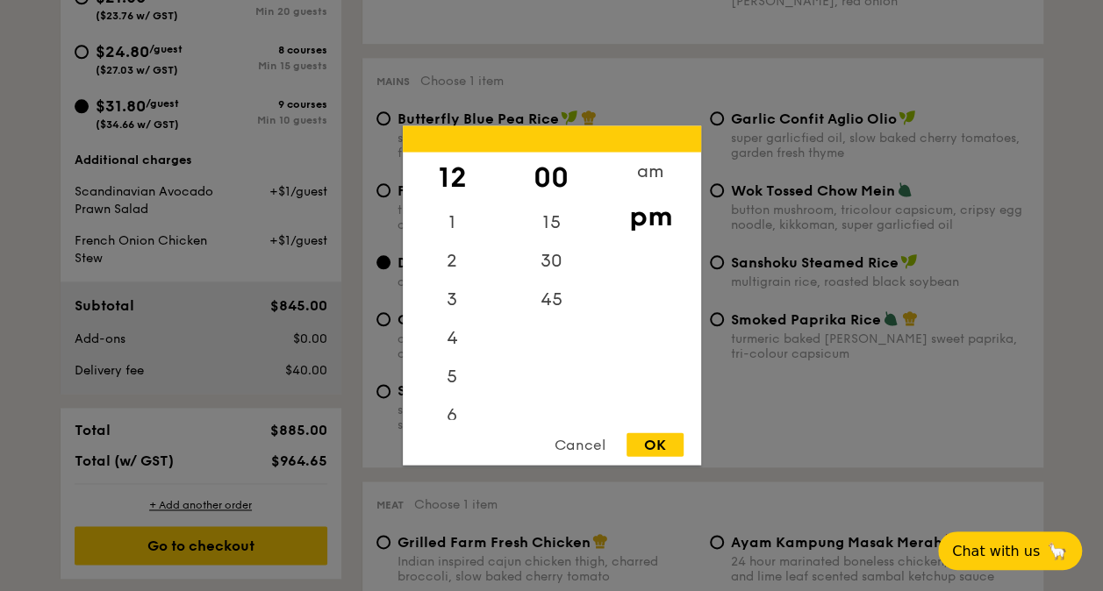
scroll to position [965, 0]
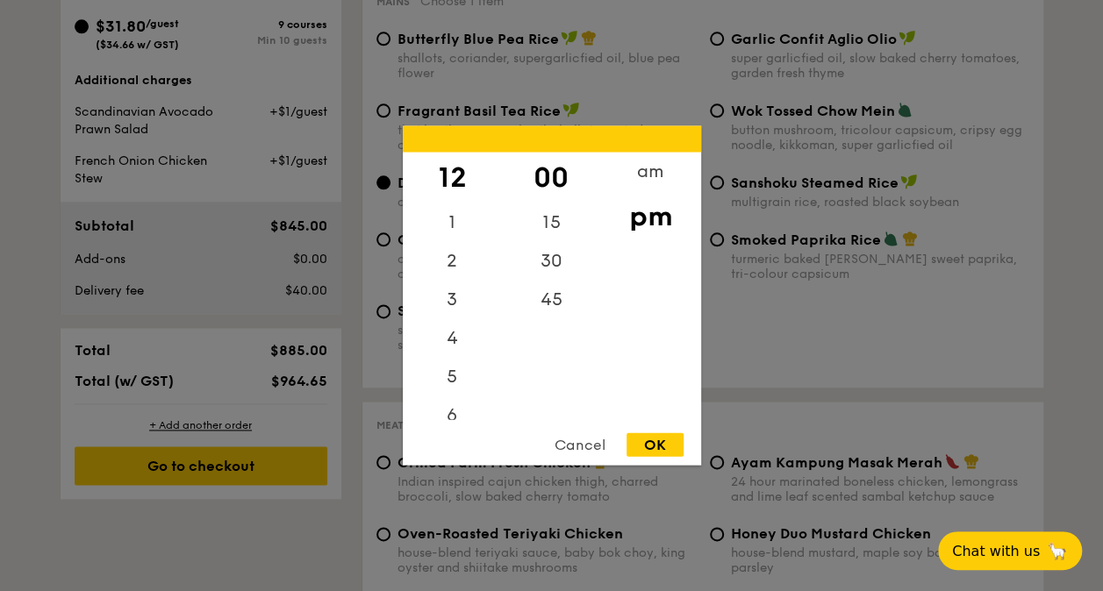
click at [641, 441] on div "OK" at bounding box center [655, 446] width 57 height 24
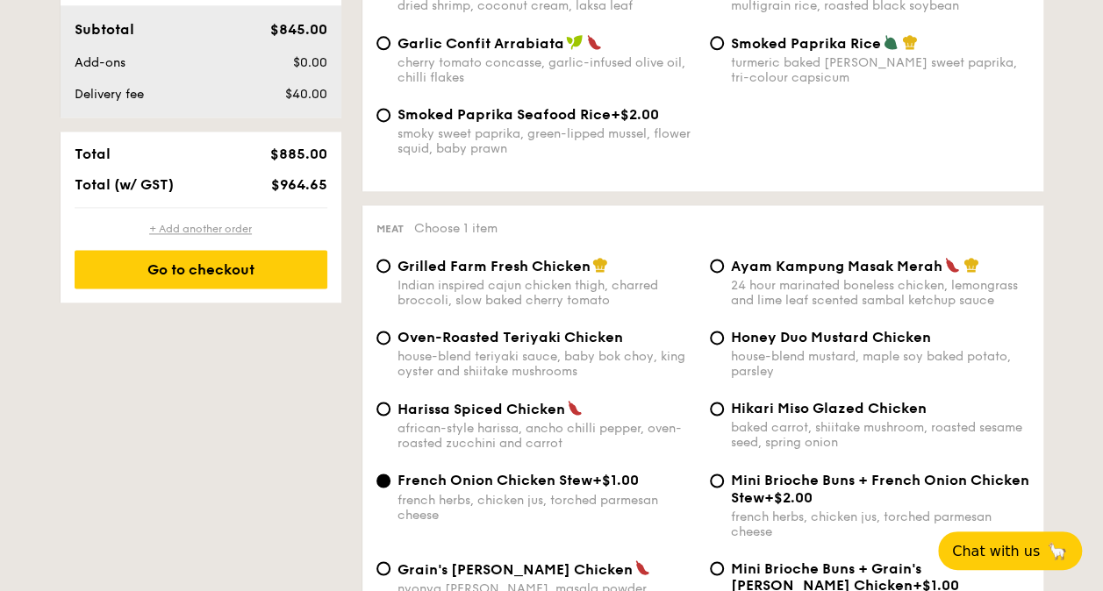
scroll to position [1229, 0]
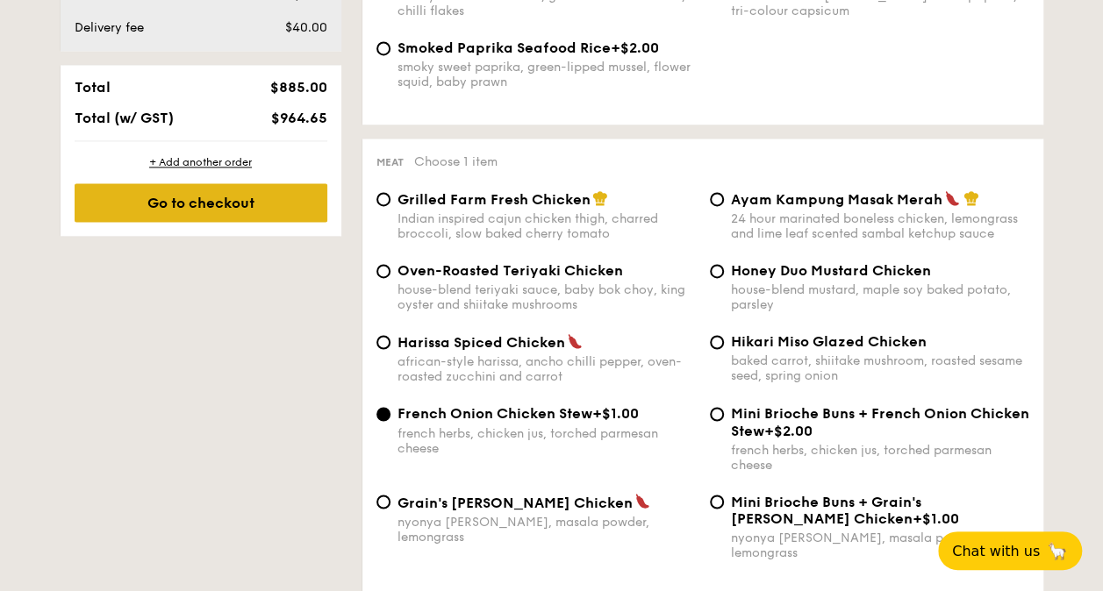
click at [279, 205] on div "Go to checkout" at bounding box center [201, 202] width 253 height 39
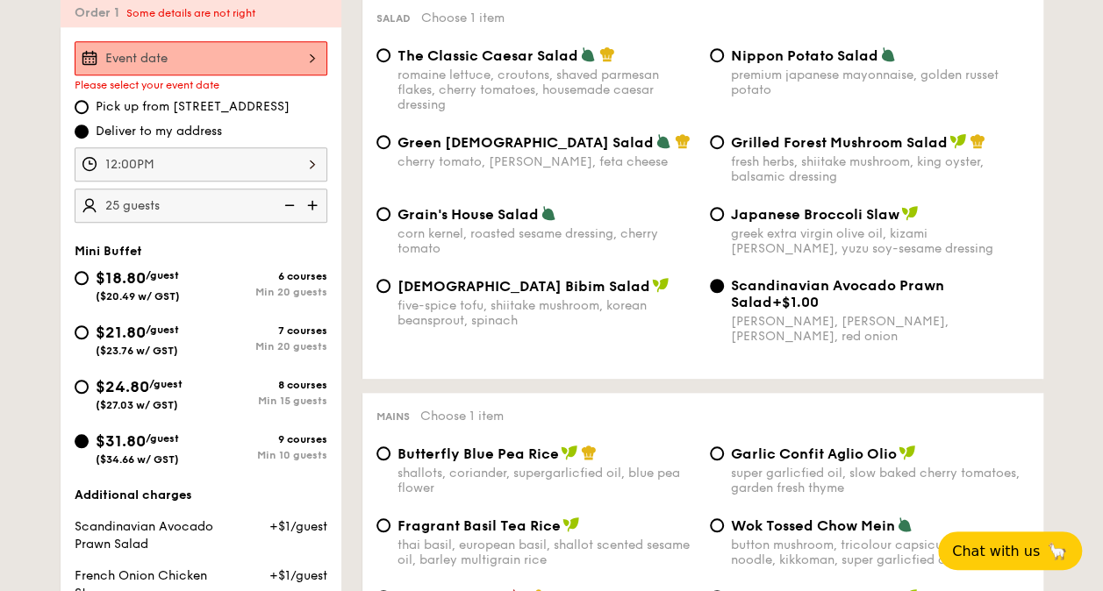
scroll to position [518, 0]
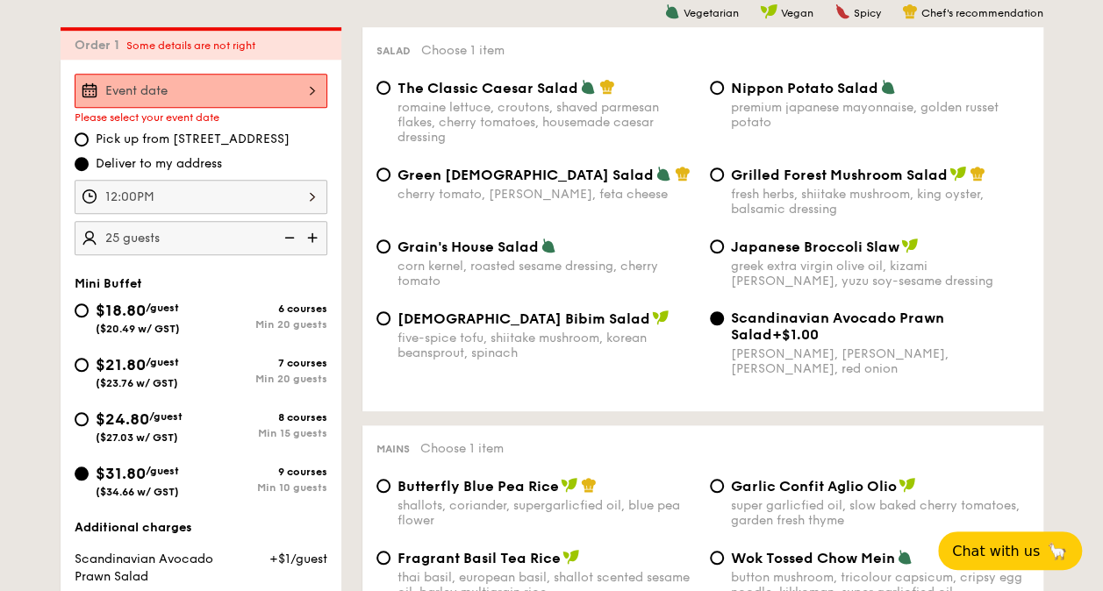
click at [264, 90] on div at bounding box center [201, 91] width 253 height 34
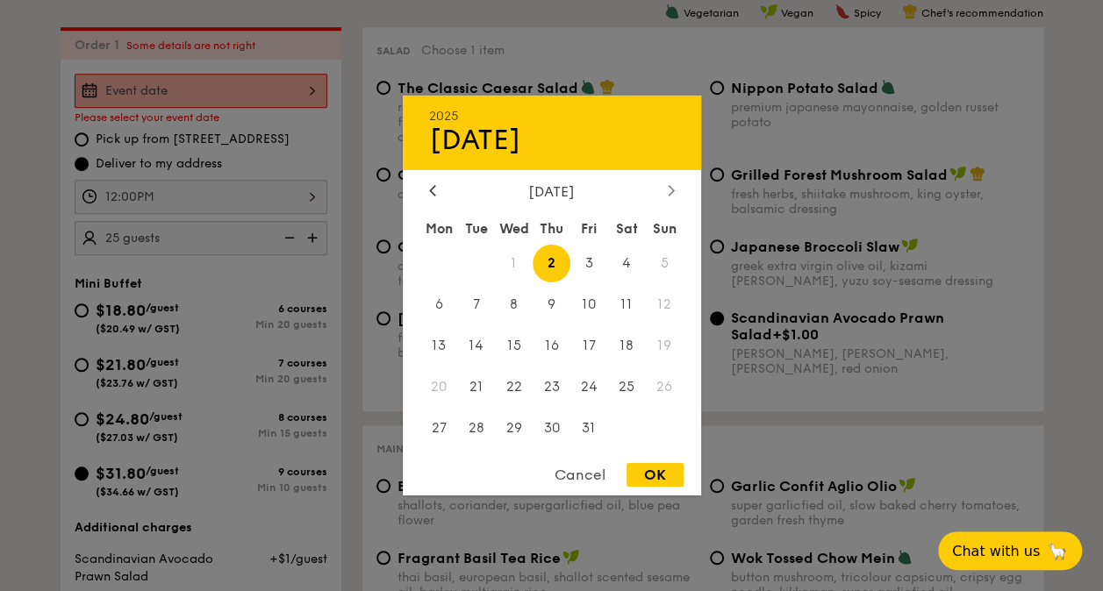
click at [668, 184] on icon at bounding box center [671, 189] width 7 height 11
click at [441, 300] on span "3" at bounding box center [439, 305] width 38 height 38
drag, startPoint x: 658, startPoint y: 470, endPoint x: 627, endPoint y: 463, distance: 32.2
click at [656, 470] on div "OK" at bounding box center [655, 475] width 57 height 24
type input "[DATE]"
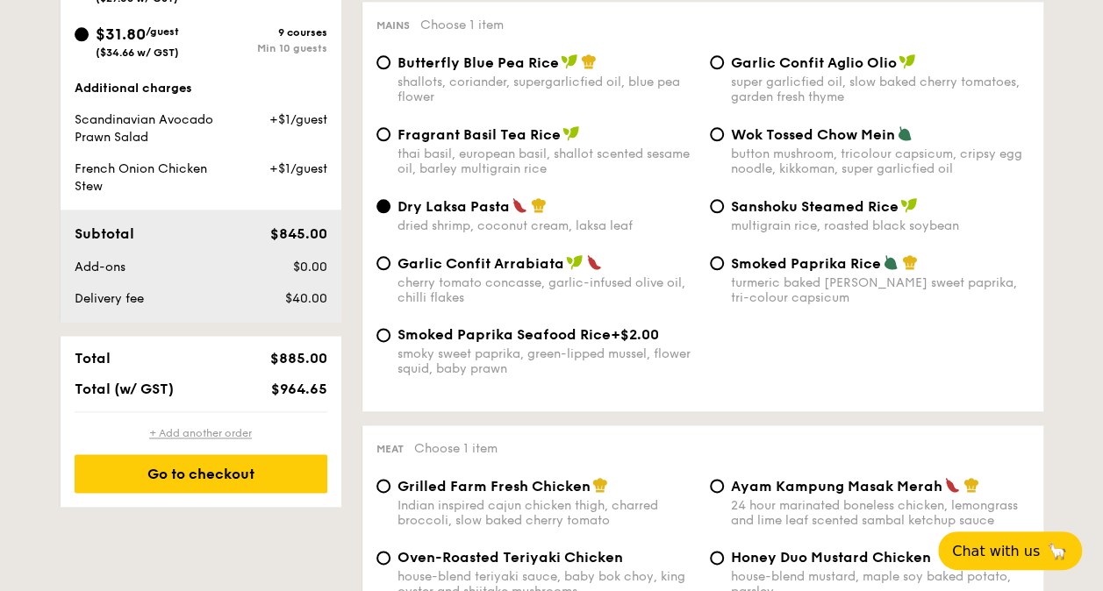
scroll to position [1044, 0]
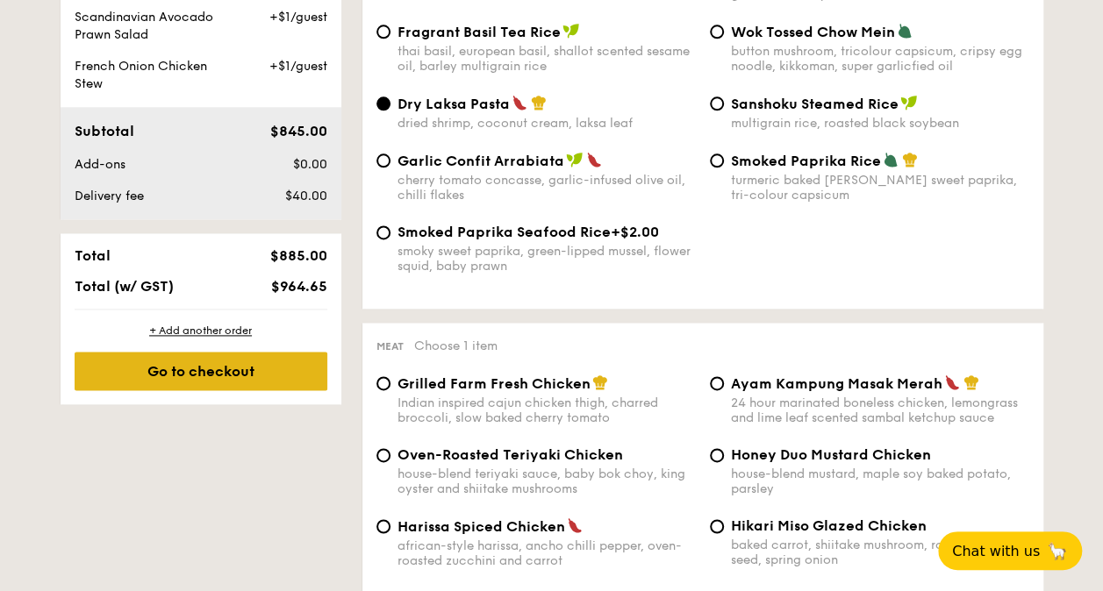
click at [221, 372] on div "Go to checkout" at bounding box center [201, 371] width 253 height 39
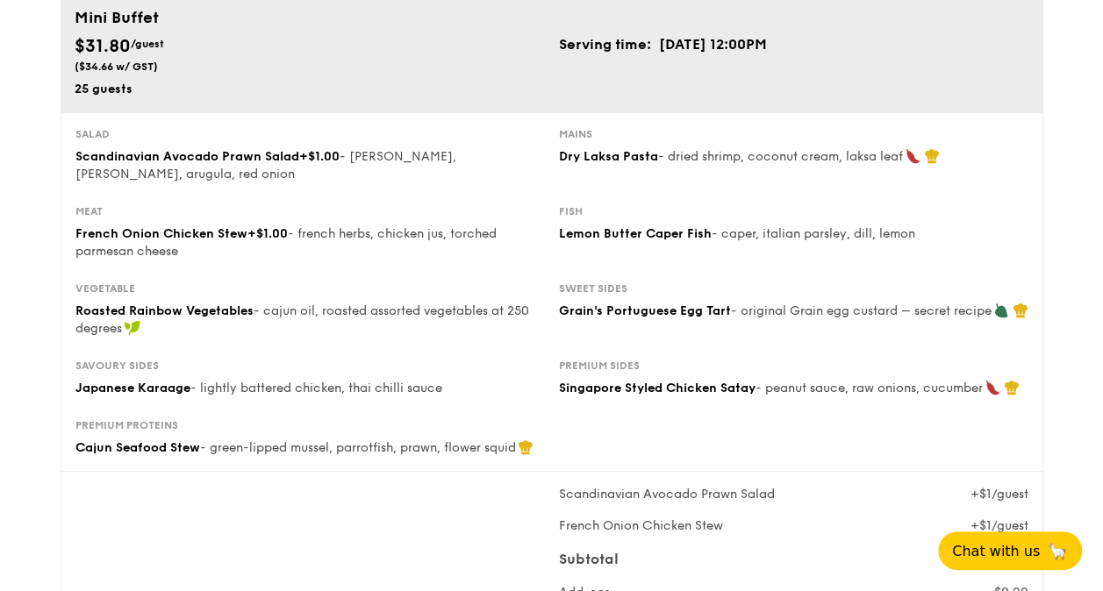
scroll to position [176, 0]
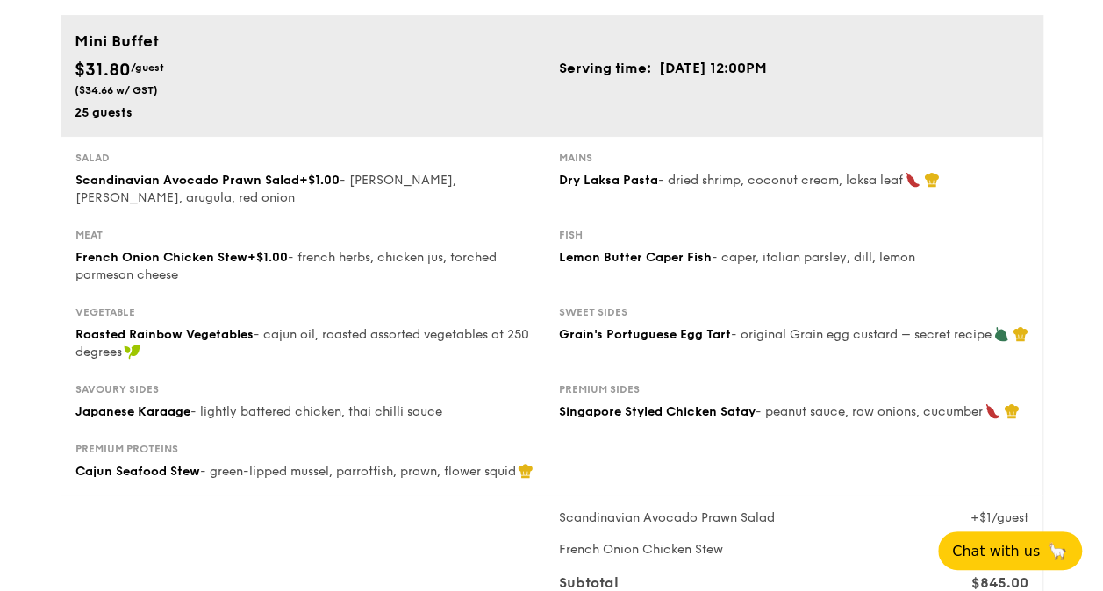
drag, startPoint x: 1041, startPoint y: 539, endPoint x: 1099, endPoint y: 451, distance: 105.1
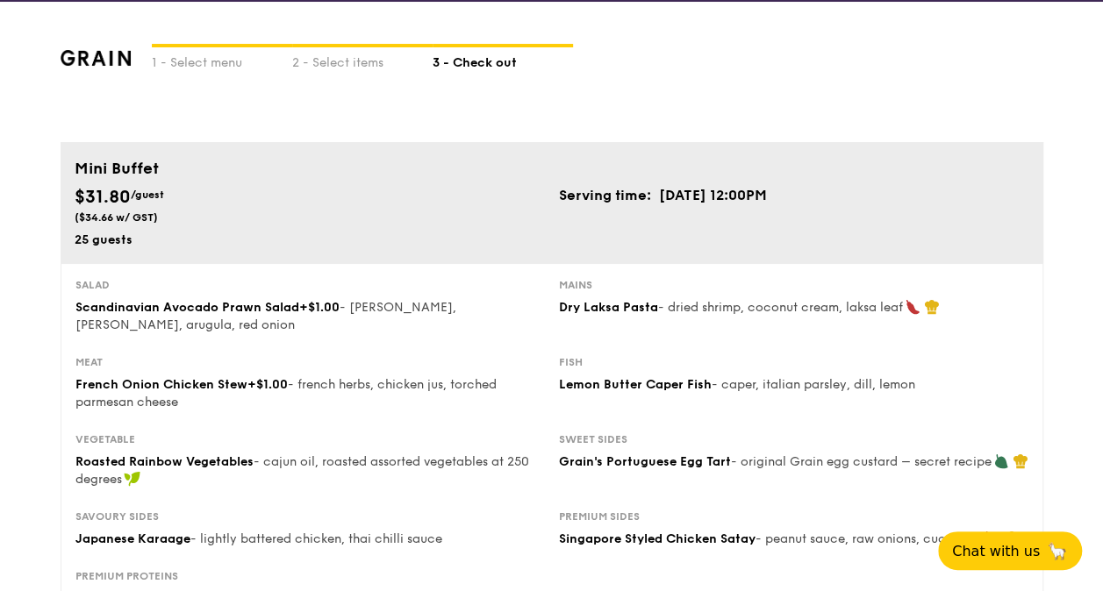
scroll to position [0, 0]
